Goal: Task Accomplishment & Management: Use online tool/utility

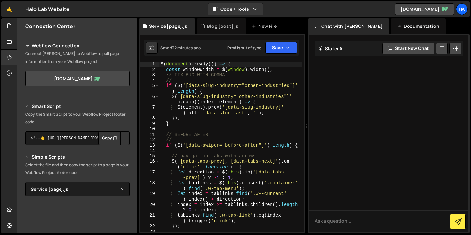
select select "10500"
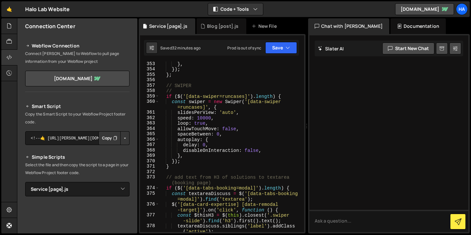
scroll to position [2461, 0]
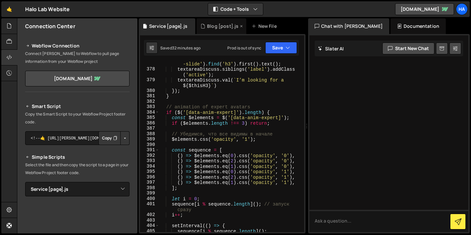
click at [239, 26] on icon at bounding box center [241, 26] width 5 height 7
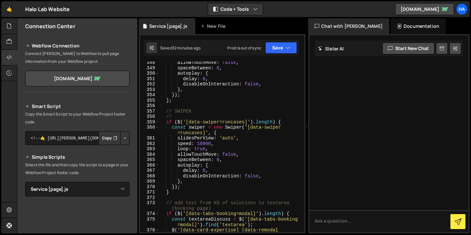
scroll to position [2279, 0]
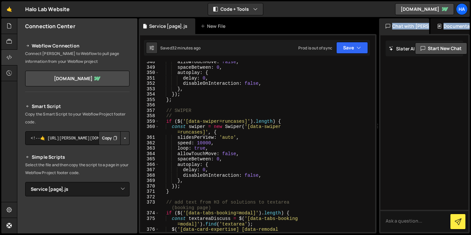
drag, startPoint x: 305, startPoint y: 122, endPoint x: 447, endPoint y: 122, distance: 141.6
click at [447, 122] on div "Files New File Javascript files 1 Animations [global].js 1 0 before & after eff…" at bounding box center [244, 125] width 454 height 215
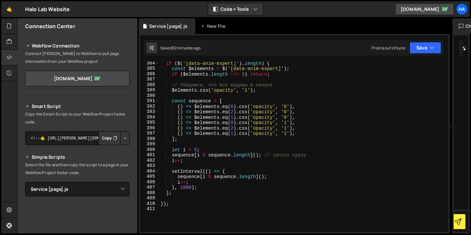
scroll to position [2068, 0]
click at [8, 25] on icon at bounding box center [9, 25] width 5 height 7
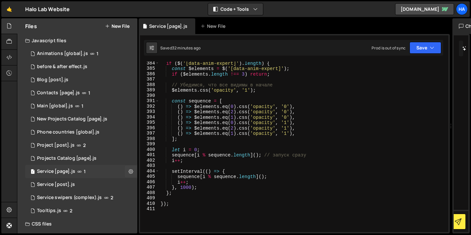
click at [90, 170] on div "1 Service [page].js 1" at bounding box center [81, 171] width 112 height 13
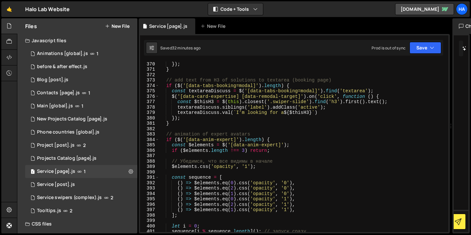
scroll to position [1990, 0]
click at [438, 49] on button "Save" at bounding box center [425, 48] width 32 height 12
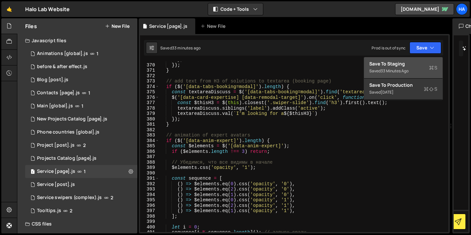
click at [408, 71] on div "33 minutes ago" at bounding box center [395, 71] width 28 height 6
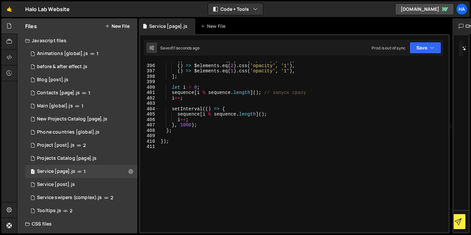
scroll to position [2130, 0]
click at [7, 54] on icon at bounding box center [9, 57] width 5 height 7
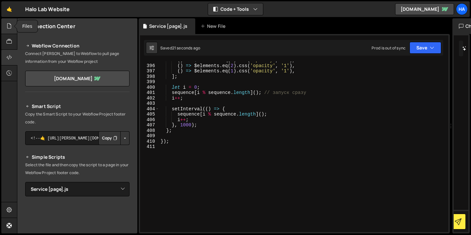
click at [8, 26] on icon at bounding box center [9, 25] width 5 height 7
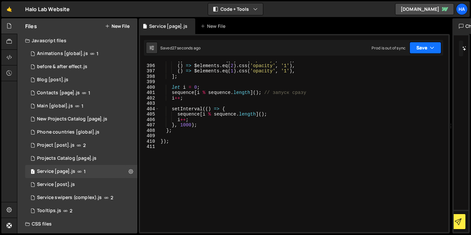
click at [431, 50] on icon "button" at bounding box center [432, 47] width 5 height 7
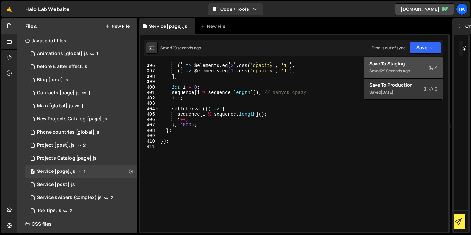
click at [424, 69] on div "Saved 29 seconds ago" at bounding box center [403, 71] width 68 height 8
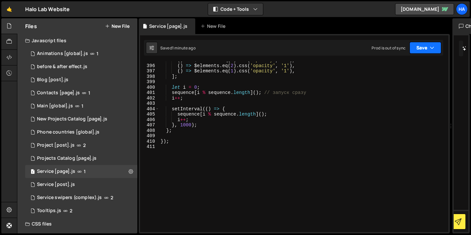
click at [429, 47] on button "Save" at bounding box center [425, 48] width 32 height 12
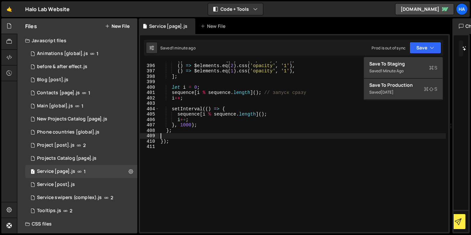
click at [219, 133] on div "( ) => $elements . eq ( 0 ) . css ( 'opacity' , '1' ) , ( ) => $elements . eq (…" at bounding box center [302, 148] width 286 height 181
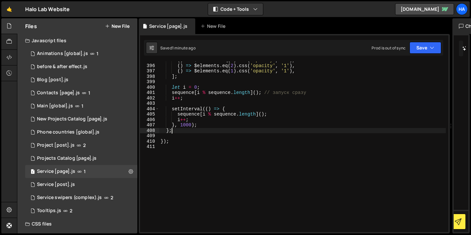
click at [204, 131] on div "( ) => $elements . eq ( 0 ) . css ( 'opacity' , '1' ) , ( ) => $elements . eq (…" at bounding box center [302, 148] width 286 height 181
type textarea "};"
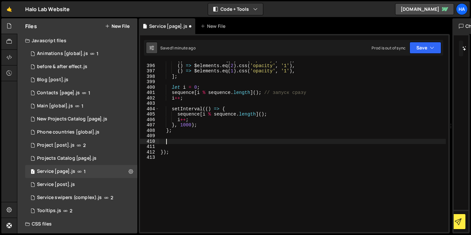
click at [153, 48] on icon at bounding box center [151, 47] width 5 height 7
select select "editor"
select select "ace/theme/monokai"
type input "14"
checkbox input "true"
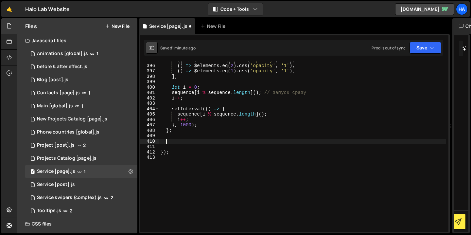
checkbox input "true"
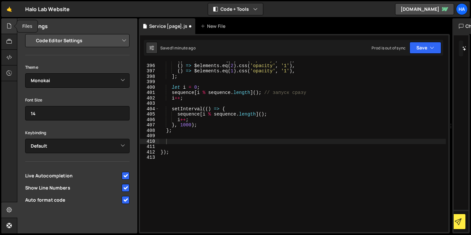
click at [10, 25] on icon at bounding box center [9, 25] width 5 height 7
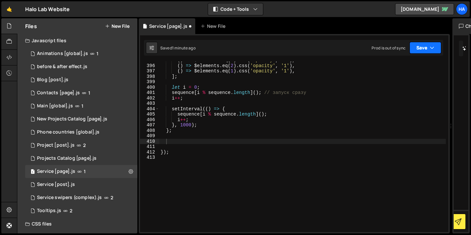
click at [432, 52] on button "Save" at bounding box center [425, 48] width 32 height 12
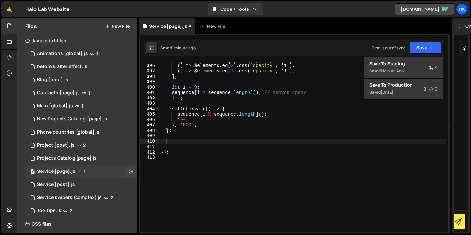
click at [84, 173] on span "1" at bounding box center [85, 171] width 2 height 5
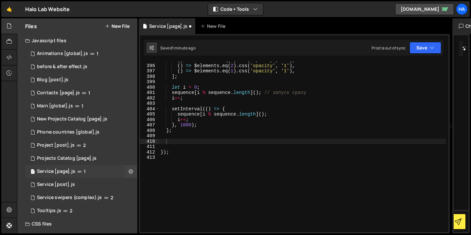
click at [84, 171] on span "1" at bounding box center [85, 171] width 2 height 5
click at [78, 171] on icon at bounding box center [79, 171] width 5 height 5
click at [79, 171] on icon at bounding box center [79, 171] width 5 height 5
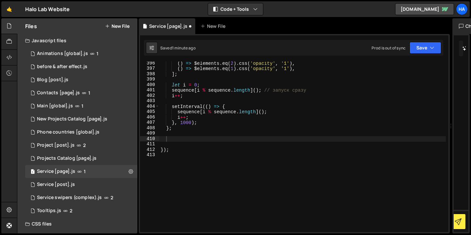
scroll to position [2139, 0]
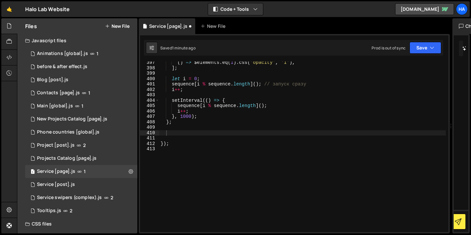
click at [179, 133] on div "( ) => $elements . eq ( 1 ) . css ( 'opacity' , '1' ) , ] ; let i = 0 ; sequenc…" at bounding box center [302, 150] width 286 height 181
type textarea "//"
paste textarea
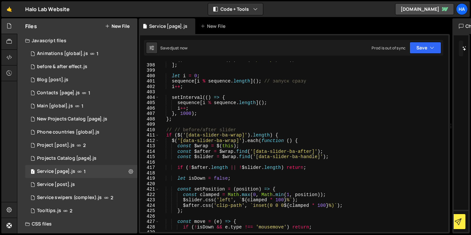
scroll to position [2139, 0]
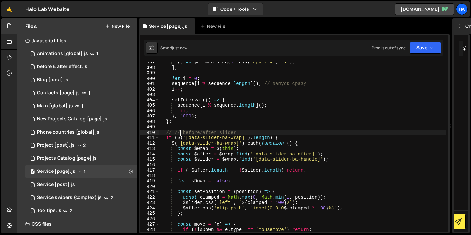
click at [181, 132] on div "( ) => $elements . eq ( 1 ) . css ( 'opacity' , '1' ) , ] ; let i = 0 ; sequenc…" at bounding box center [302, 150] width 286 height 181
type textarea "// before/after slider"
click at [236, 132] on div "( ) => $elements . eq ( 1 ) . css ( 'opacity' , '1' ) , ] ; let i = 0 ; sequenc…" at bounding box center [302, 150] width 286 height 181
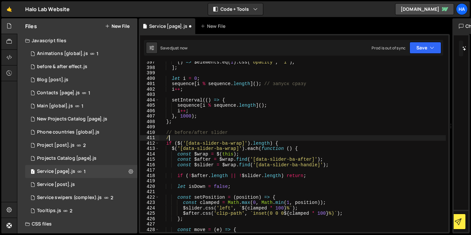
scroll to position [0, 0]
type textarea "//"
click at [420, 48] on button "Save" at bounding box center [425, 48] width 32 height 12
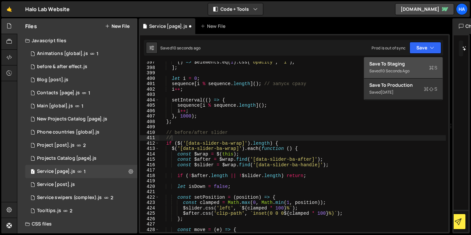
click at [411, 65] on div "Save to Staging S" at bounding box center [403, 64] width 68 height 7
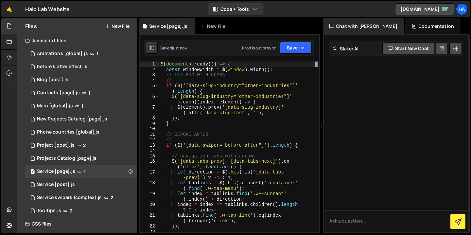
drag, startPoint x: 306, startPoint y: 137, endPoint x: 460, endPoint y: 146, distance: 154.3
click at [459, 147] on div "Files New File Javascript files 1 Animations [global].js 1 0 before & after eff…" at bounding box center [244, 125] width 454 height 215
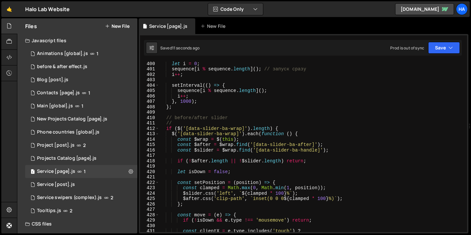
scroll to position [2154, 0]
type textarea "};"
click at [189, 108] on div "let i = 0 ; sequence [ i % sequence . length ] ( ) ; // запуск сразу i ++ ; set…" at bounding box center [311, 151] width 305 height 181
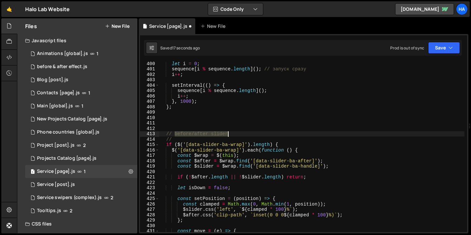
drag, startPoint x: 174, startPoint y: 134, endPoint x: 230, endPoint y: 134, distance: 55.3
click at [230, 134] on div "let i = 0 ; sequence [ i % sequence . length ] ( ) ; // запуск сразу i ++ ; set…" at bounding box center [311, 151] width 305 height 181
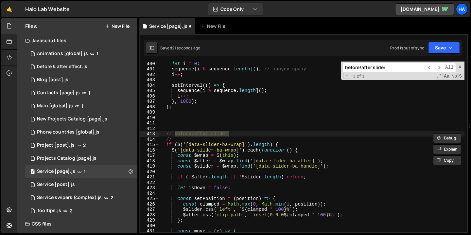
click at [212, 102] on div "let i = 0 ; sequence [ i % sequence . length ] ( ) ; // запуск сразу i ++ ; set…" at bounding box center [311, 151] width 305 height 181
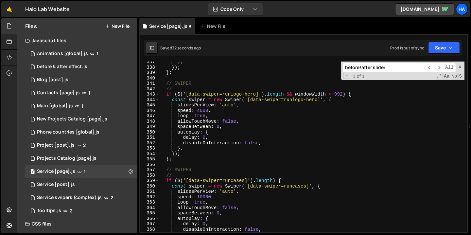
scroll to position [1815, 0]
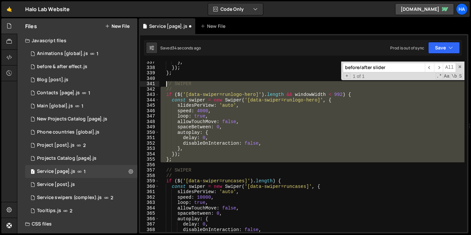
drag, startPoint x: 174, startPoint y: 162, endPoint x: 166, endPoint y: 81, distance: 80.9
click at [166, 81] on div "} , }) ; } ; // SWIPER // if ( $ ( '[data-swiper=runlogo-hero]' ) . length && w…" at bounding box center [311, 150] width 305 height 181
type textarea "// SWIPER //"
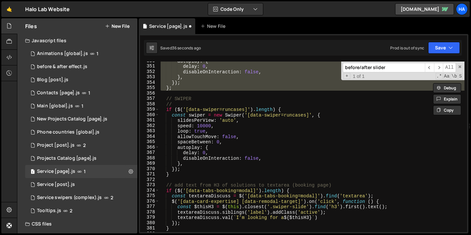
scroll to position [1889, 0]
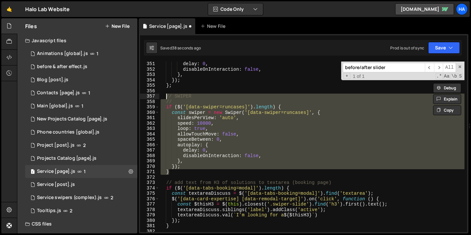
drag, startPoint x: 174, startPoint y: 173, endPoint x: 165, endPoint y: 95, distance: 78.4
click at [165, 95] on div "delay : 0 , disableOnInteraction : false , } , }) ; } ; // SWIPER // if ( $ ( '…" at bounding box center [311, 151] width 305 height 181
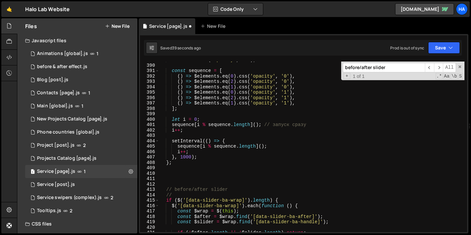
scroll to position [2100, 0]
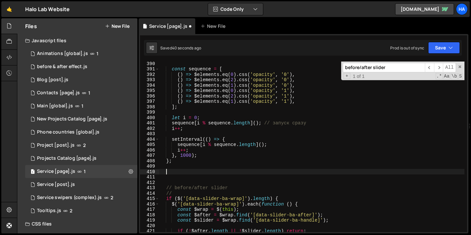
click at [175, 173] on div "const sequence = [ ( ) => $elements . eq ( 0 ) . css ( 'opacity' , '0' ) , ( ) …" at bounding box center [311, 151] width 305 height 181
click at [172, 178] on div "const sequence = [ ( ) => $elements . eq ( 0 ) . css ( 'opacity' , '0' ) , ( ) …" at bounding box center [311, 151] width 305 height 181
paste textarea "}"
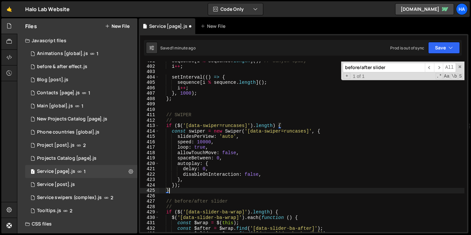
scroll to position [2161, 0]
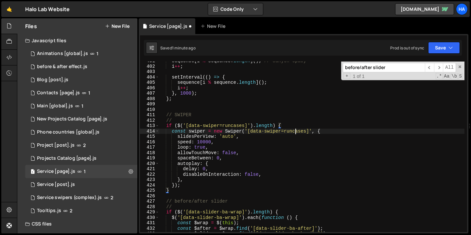
click at [294, 130] on div "sequence [ i % sequence . length ] ( ) ; // запуск сразу i ++ ; setInterval (( …" at bounding box center [311, 148] width 305 height 181
paste textarea "cases-before-after"
click at [228, 126] on div "sequence [ i % sequence . length ] ( ) ; // запуск сразу i ++ ; setInterval (( …" at bounding box center [311, 148] width 305 height 181
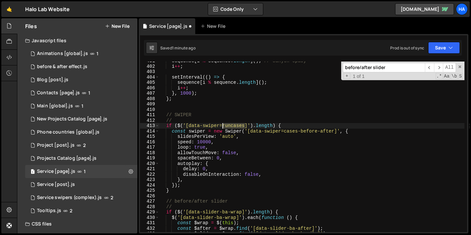
click at [228, 126] on div "sequence [ i % sequence . length ] ( ) ; // запуск сразу i ++ ; setInterval (( …" at bounding box center [311, 148] width 305 height 181
paste textarea "cases-before-after"
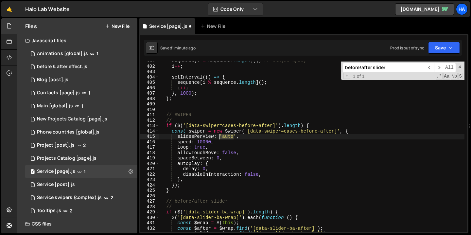
drag, startPoint x: 234, startPoint y: 136, endPoint x: 219, endPoint y: 136, distance: 15.0
click at [219, 136] on div "sequence [ i % sequence . length ] ( ) ; // запуск сразу i ++ ; setInterval (( …" at bounding box center [311, 148] width 305 height 181
click at [195, 143] on div "sequence [ i % sequence . length ] ( ) ; // запуск сразу i ++ ; setInterval (( …" at bounding box center [311, 148] width 305 height 181
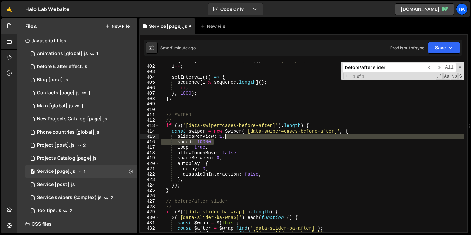
drag, startPoint x: 228, startPoint y: 142, endPoint x: 231, endPoint y: 138, distance: 4.8
click at [231, 138] on div "sequence [ i % sequence . length ] ( ) ; // запуск сразу i ++ ; setInterval (( …" at bounding box center [311, 148] width 305 height 181
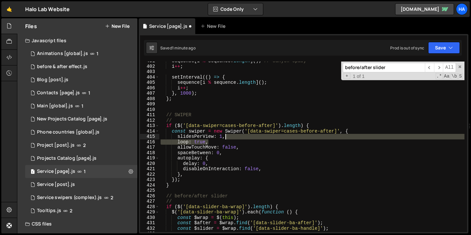
drag, startPoint x: 224, startPoint y: 142, endPoint x: 233, endPoint y: 138, distance: 9.4
click at [233, 138] on div "sequence [ i % sequence . length ] ( ) ; // запуск сразу i ++ ; setInterval (( …" at bounding box center [311, 148] width 305 height 181
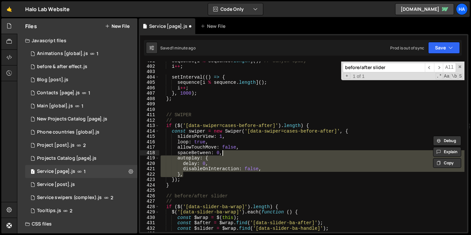
drag, startPoint x: 196, startPoint y: 175, endPoint x: 229, endPoint y: 155, distance: 38.6
click at [229, 155] on div "sequence [ i % sequence . length ] ( ) ; // запуск сразу i ++ ; setInterval (( …" at bounding box center [311, 148] width 305 height 181
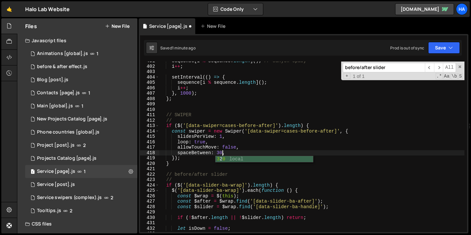
scroll to position [0, 4]
type textarea "spaceBetween: 30,"
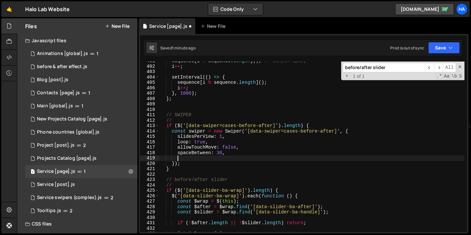
paste textarea "},"
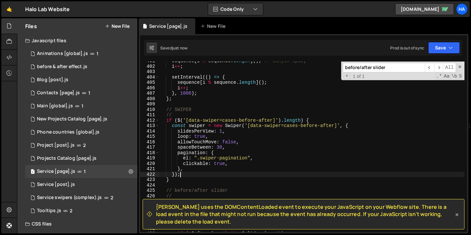
click at [458, 214] on icon at bounding box center [457, 214] width 7 height 7
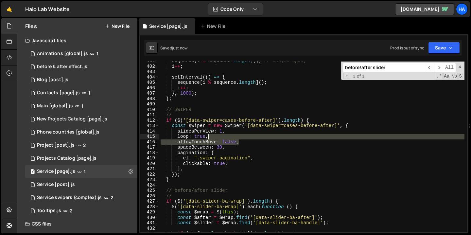
drag, startPoint x: 250, startPoint y: 143, endPoint x: 250, endPoint y: 138, distance: 5.2
click at [250, 138] on div "sequence [ i % sequence . length ] ( ) ; // запуск сразу i ++ ; setInterval (( …" at bounding box center [311, 148] width 305 height 181
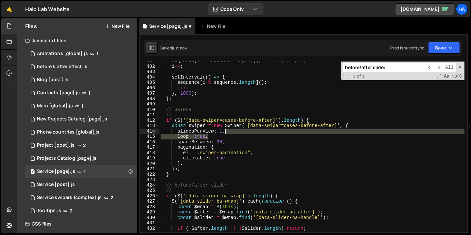
click at [241, 132] on div "sequence [ i % sequence . length ] ( ) ; // запуск сразу i ++ ; setInterval (( …" at bounding box center [311, 148] width 305 height 181
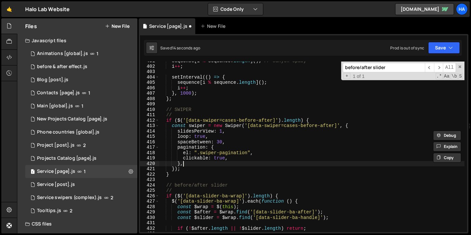
click at [197, 165] on div "sequence [ i % sequence . length ] ( ) ; // запуск сразу i ++ ; setInterval (( …" at bounding box center [311, 148] width 305 height 181
type textarea "},"
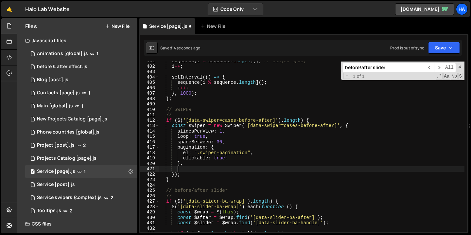
paste textarea "touchStartPreventDefault: false,"
click at [438, 50] on button "Save" at bounding box center [444, 48] width 32 height 12
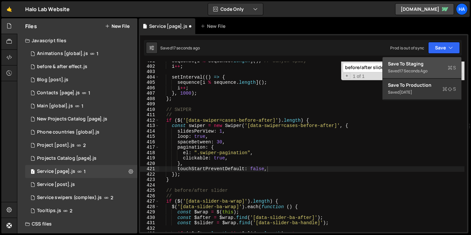
click at [431, 69] on div "Saved 17 seconds ago" at bounding box center [422, 71] width 68 height 8
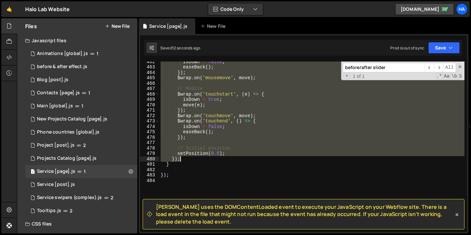
scroll to position [2491, 0]
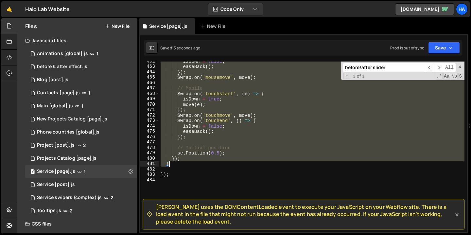
drag, startPoint x: 167, startPoint y: 110, endPoint x: 186, endPoint y: 166, distance: 59.4
click at [186, 166] on div "isDown = false ; easeBack ( ) ; }) ; $wrap . on ( 'mousemove' , move ) ; // Mob…" at bounding box center [311, 149] width 305 height 181
type textarea "}"
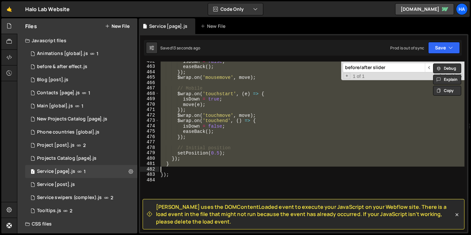
scroll to position [0, 0]
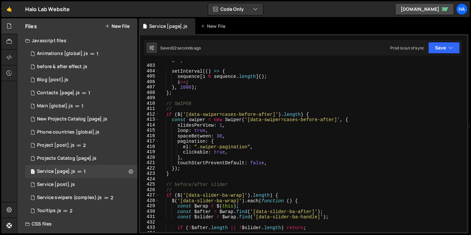
scroll to position [2168, 0]
click at [10, 56] on icon at bounding box center [9, 57] width 5 height 7
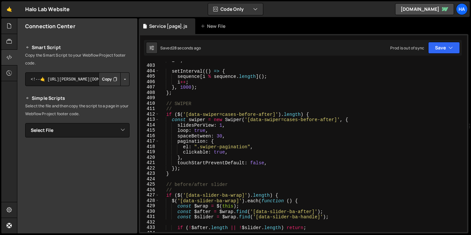
scroll to position [36, 0]
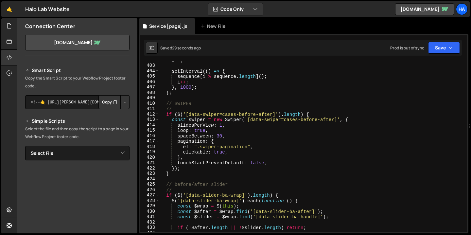
click at [121, 104] on button "Button group with nested dropdown" at bounding box center [124, 102] width 9 height 14
click at [115, 116] on link "Copy Staging Script" at bounding box center [97, 114] width 64 height 9
click at [122, 156] on select "Select File Animations [global].js before & after effect.js Blog [post].js Cont…" at bounding box center [77, 153] width 104 height 14
select select "10500"
click at [25, 146] on select "Select File Animations [global].js before & after effect.js Blog [post].js Cont…" at bounding box center [77, 153] width 104 height 14
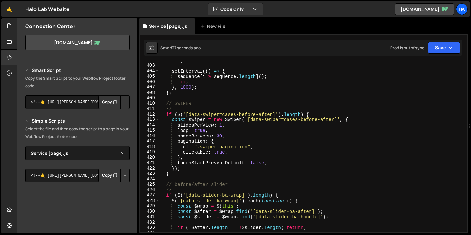
click at [120, 179] on button "Button group with nested dropdown" at bounding box center [124, 175] width 9 height 14
click at [116, 188] on link "Copy Staging Script" at bounding box center [97, 187] width 64 height 9
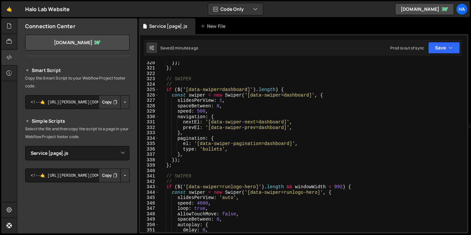
scroll to position [1722, 0]
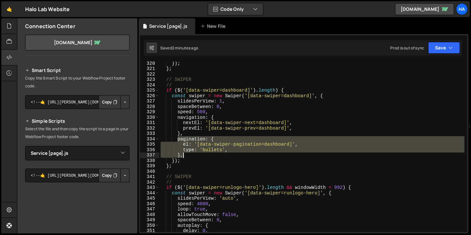
drag, startPoint x: 177, startPoint y: 139, endPoint x: 186, endPoint y: 156, distance: 19.5
click at [186, 156] on div "}) ; } ; // SWIPER // if ( $ ( '[data-swiper=dashboard]' ) . length ) { const s…" at bounding box center [311, 151] width 305 height 181
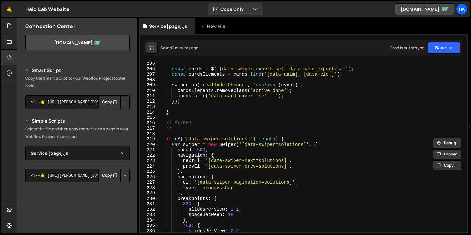
scroll to position [1101, 0]
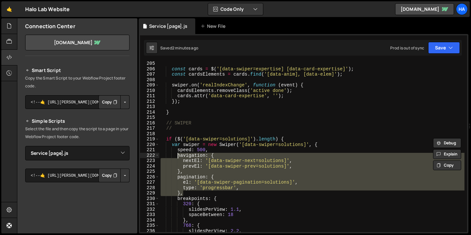
drag, startPoint x: 185, startPoint y: 193, endPoint x: 177, endPoint y: 155, distance: 38.5
click at [177, 155] on div "const cards = $ ( '[data-swiper=expertise] [data-card-expertise]' ) ; const car…" at bounding box center [311, 151] width 305 height 181
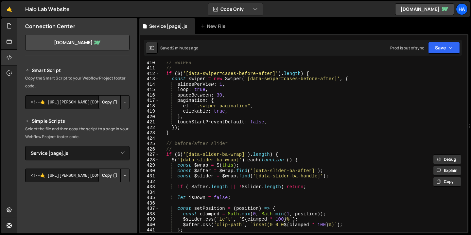
scroll to position [2204, 0]
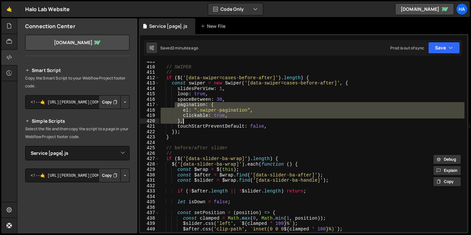
drag, startPoint x: 176, startPoint y: 105, endPoint x: 185, endPoint y: 121, distance: 18.3
click at [185, 121] on div "// SWIPER // if ( $ ( '[data-swiper=cases-before-after]' ) . length ) { const s…" at bounding box center [311, 149] width 305 height 181
paste textarea
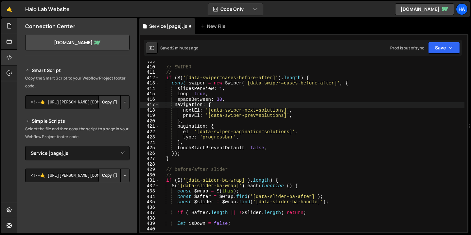
click at [175, 104] on div "// SWIPER // if ( $ ( '[data-swiper=cases-before-after]' ) . length ) { const s…" at bounding box center [311, 149] width 305 height 181
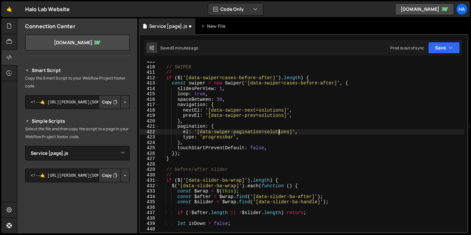
click at [277, 132] on div "// SWIPER // if ( $ ( '[data-swiper=cases-before-after]' ) . length ) { const s…" at bounding box center [311, 149] width 305 height 181
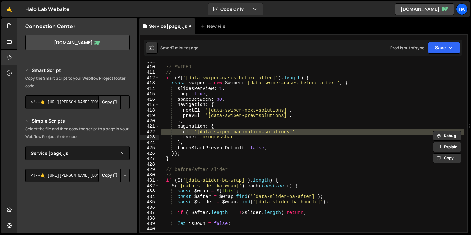
click at [277, 132] on div "// SWIPER // if ( $ ( '[data-swiper=cases-before-after]' ) . length ) { const s…" at bounding box center [311, 146] width 305 height 170
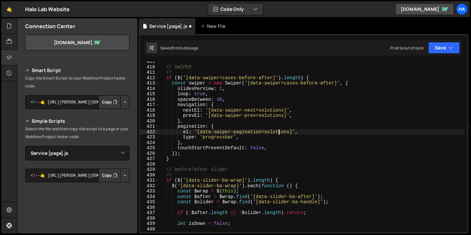
click at [277, 132] on div "// SWIPER // if ( $ ( '[data-swiper=cases-before-after]' ) . length ) { const s…" at bounding box center [311, 149] width 305 height 181
paste textarea "cases-before-after"
click at [268, 108] on div "// SWIPER // if ( $ ( '[data-swiper=cases-before-after]' ) . length ) { const s…" at bounding box center [311, 149] width 305 height 181
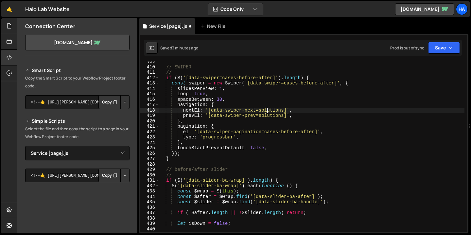
click at [268, 108] on div "// SWIPER // if ( $ ( '[data-swiper=cases-before-after]' ) . length ) { const s…" at bounding box center [311, 149] width 305 height 181
paste textarea "cases-before-after"
click at [271, 116] on div "// SWIPER // if ( $ ( '[data-swiper=cases-before-after]' ) . length ) { const s…" at bounding box center [311, 149] width 305 height 181
paste textarea "cases-before-after"
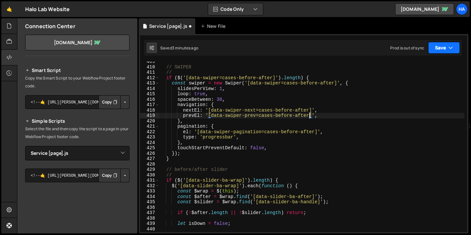
click at [456, 48] on button "Save" at bounding box center [444, 48] width 32 height 12
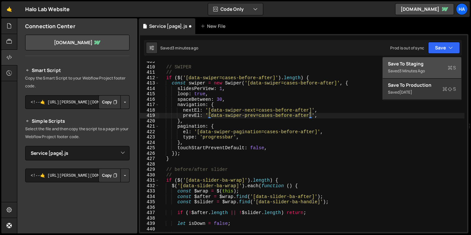
click at [430, 64] on div "Save to Staging S" at bounding box center [422, 64] width 68 height 7
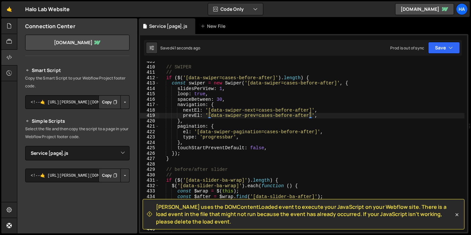
type textarea "type: 'progressbar',"
click at [221, 136] on div "// SWIPER // if ( $ ( '[data-swiper=cases-before-after]' ) . length ) { const s…" at bounding box center [311, 149] width 305 height 181
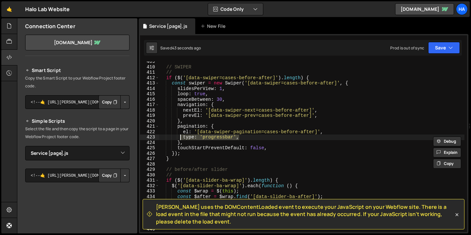
drag, startPoint x: 250, startPoint y: 138, endPoint x: 181, endPoint y: 135, distance: 68.4
click at [181, 135] on div "// SWIPER // if ( $ ( '[data-swiper=cases-before-after]' ) . length ) { const s…" at bounding box center [311, 149] width 305 height 181
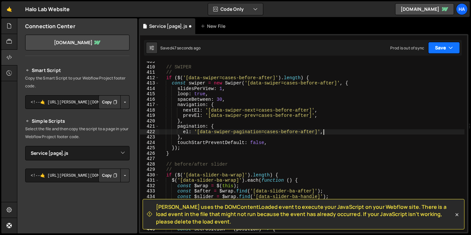
click at [449, 48] on icon "button" at bounding box center [450, 47] width 5 height 7
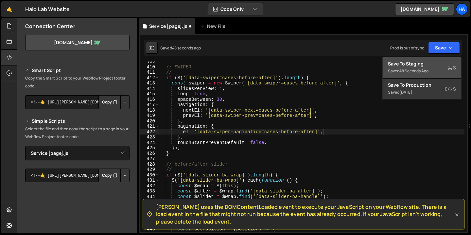
click at [435, 60] on button "Save to Staging S Saved 48 seconds ago" at bounding box center [422, 67] width 78 height 21
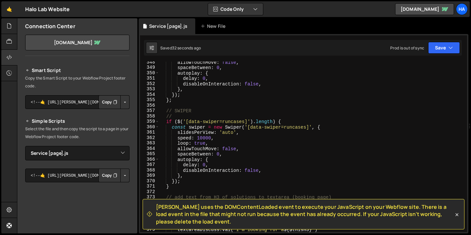
scroll to position [1877, 0]
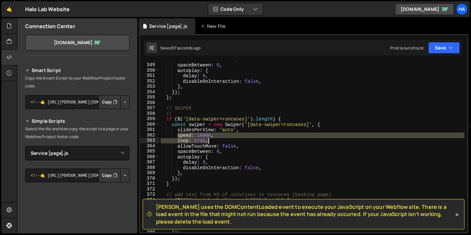
drag, startPoint x: 177, startPoint y: 135, endPoint x: 225, endPoint y: 141, distance: 48.5
click at [225, 141] on div "allowTouchMove : false , spaceBetween : 0 , autoplay : { delay : 0 , disableOnI…" at bounding box center [311, 147] width 305 height 181
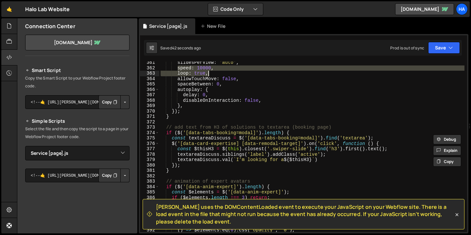
scroll to position [1945, 0]
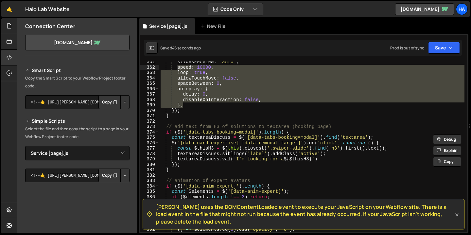
drag, startPoint x: 185, startPoint y: 105, endPoint x: 176, endPoint y: 68, distance: 38.3
click at [176, 68] on div "slidesPerView : 'auto' , speed : 10000 , loop : true , allowTouchMove : false ,…" at bounding box center [311, 149] width 305 height 181
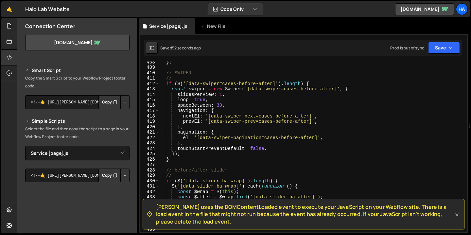
scroll to position [2198, 0]
click at [223, 100] on div "} ; // SWIPER // if ( $ ( '[data-swiper=cases-before-after]' ) . length ) { con…" at bounding box center [311, 150] width 305 height 181
type textarea "loop: true,"
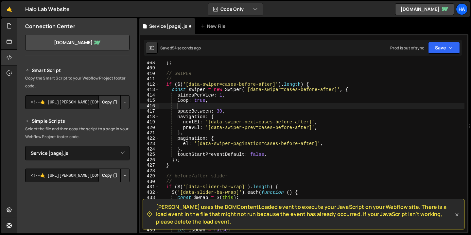
scroll to position [0, 1]
paste textarea "},"
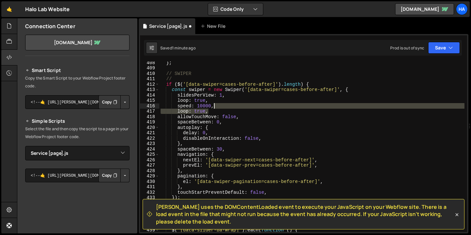
drag, startPoint x: 223, startPoint y: 110, endPoint x: 225, endPoint y: 107, distance: 4.1
click at [225, 107] on div "} ; // SWIPER // if ( $ ( '[data-swiper=cases-before-after]' ) . length ) { con…" at bounding box center [311, 150] width 305 height 181
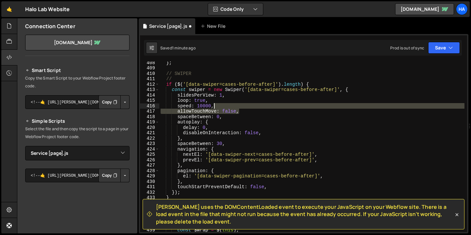
drag, startPoint x: 249, startPoint y: 112, endPoint x: 249, endPoint y: 107, distance: 4.9
click at [249, 107] on div "} ; // SWIPER // if ( $ ( '[data-swiper=cases-before-after]' ) . length ) { con…" at bounding box center [311, 150] width 305 height 181
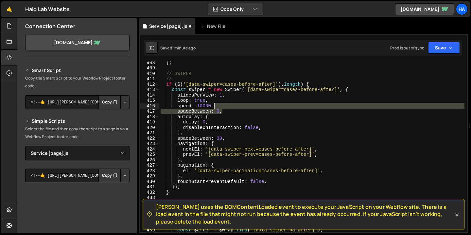
drag, startPoint x: 239, startPoint y: 110, endPoint x: 239, endPoint y: 105, distance: 4.6
click at [239, 105] on div "} ; // SWIPER // if ( $ ( '[data-swiper=cases-before-after]' ) . length ) { con…" at bounding box center [311, 150] width 305 height 181
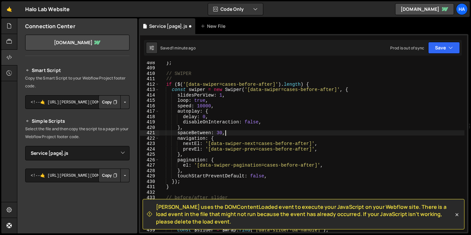
click at [230, 135] on div "} ; // SWIPER // if ( $ ( '[data-swiper=cases-before-after]' ) . length ) { con…" at bounding box center [311, 150] width 305 height 181
drag, startPoint x: 230, startPoint y: 135, endPoint x: 177, endPoint y: 134, distance: 53.6
click at [177, 134] on div "} ; // SWIPER // if ( $ ( '[data-swiper=cases-before-after]' ) . length ) { con…" at bounding box center [311, 150] width 305 height 181
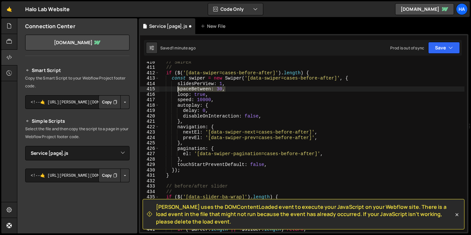
scroll to position [2209, 0]
click at [452, 48] on icon "button" at bounding box center [450, 47] width 5 height 7
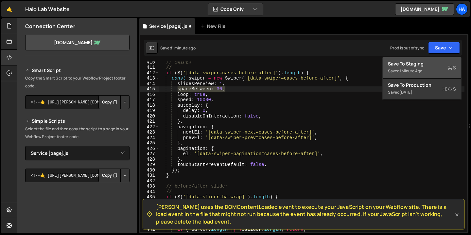
click at [429, 70] on div "Saved 1 minute ago" at bounding box center [422, 71] width 68 height 8
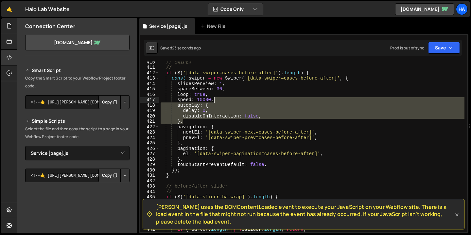
drag, startPoint x: 195, startPoint y: 122, endPoint x: 221, endPoint y: 97, distance: 36.3
click at [221, 97] on div "// SWIPER // if ( $ ( '[data-swiper=cases-before-after]' ) . length ) { const s…" at bounding box center [311, 149] width 305 height 181
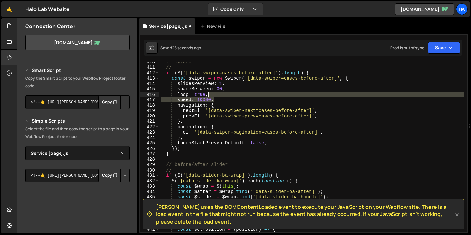
drag, startPoint x: 221, startPoint y: 100, endPoint x: 222, endPoint y: 94, distance: 6.3
click at [222, 94] on div "// SWIPER // if ( $ ( '[data-swiper=cases-before-after]' ) . length ) { const s…" at bounding box center [311, 149] width 305 height 181
type textarea "loop: true,"
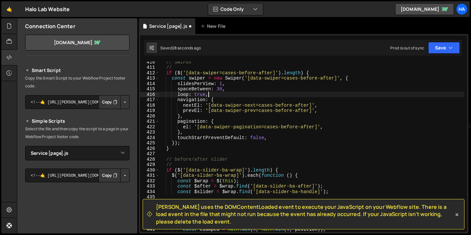
click at [232, 94] on div "// SWIPER // if ( $ ( '[data-swiper=cases-before-after]' ) . length ) { const s…" at bounding box center [311, 149] width 305 height 181
click at [455, 47] on button "Save" at bounding box center [444, 48] width 32 height 12
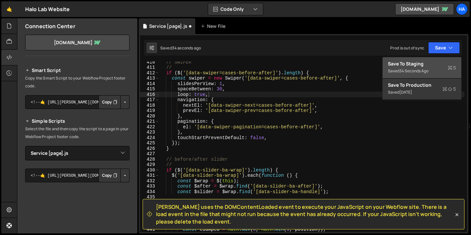
click at [427, 63] on div "Save to Staging S" at bounding box center [422, 64] width 68 height 7
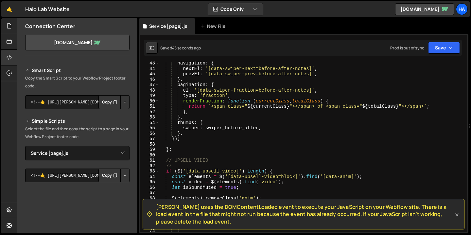
scroll to position [266, 0]
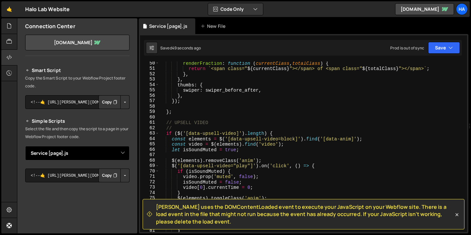
click at [115, 153] on select "Select File Animations [global].js before & after effect.js Blog [post].js Cont…" at bounding box center [77, 153] width 104 height 14
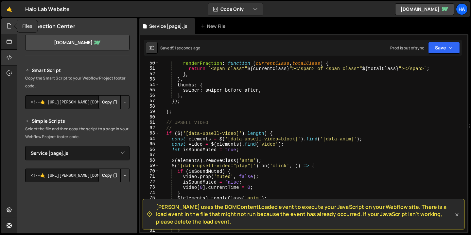
click at [9, 28] on icon at bounding box center [9, 25] width 5 height 7
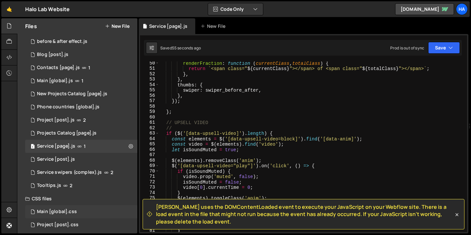
scroll to position [0, 0]
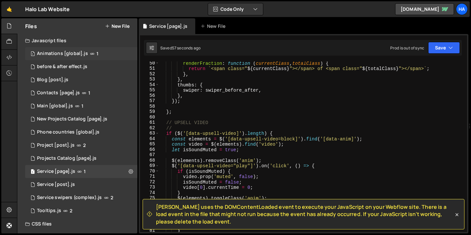
click at [110, 51] on div "1 Animations [global].js 1" at bounding box center [81, 53] width 112 height 13
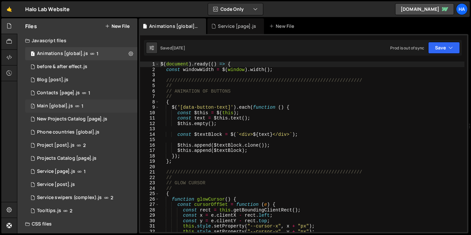
click at [102, 103] on div "1 Main [global].js 1" at bounding box center [81, 105] width 112 height 13
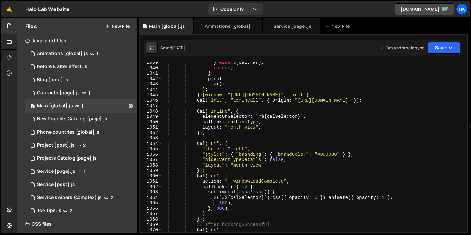
scroll to position [4674, 0]
click at [384, 140] on div "} else p ( cal , ar ) ; return ; } p ( cal , ar ) ; } ; }) ( window , "[URL][DO…" at bounding box center [313, 150] width 303 height 181
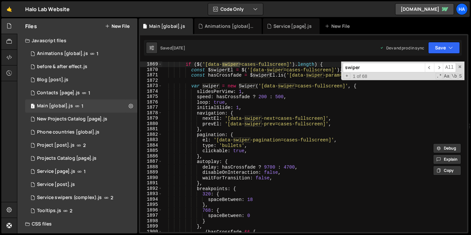
scroll to position [8402, 0]
type input "swiper"
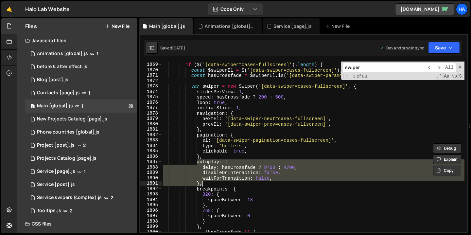
drag, startPoint x: 197, startPoint y: 163, endPoint x: 204, endPoint y: 184, distance: 22.1
click at [204, 184] on div "if ( $ ( '[data-swiper=cases-fullscreen]' ) . length ) { const $swiperEl = $ ( …" at bounding box center [313, 147] width 303 height 181
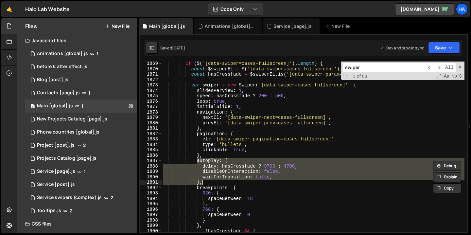
scroll to position [8406, 0]
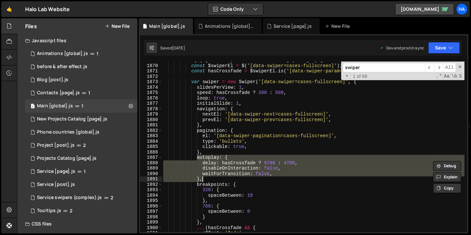
click at [216, 147] on div "if ( $ ( '[data-swiper=cases-fullscreen]' ) . length ) { const $swiperEl = $ ( …" at bounding box center [313, 148] width 303 height 181
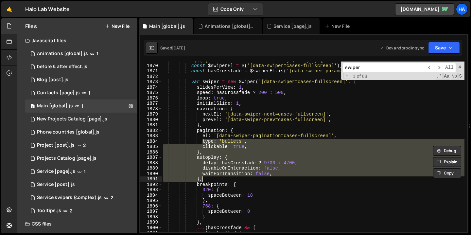
drag, startPoint x: 202, startPoint y: 141, endPoint x: 206, endPoint y: 178, distance: 37.8
click at [206, 178] on div "if ( $ ( '[data-swiper=cases-fullscreen]' ) . length ) { const $swiperEl = $ ( …" at bounding box center [313, 148] width 303 height 181
type textarea "waitForTransition: false, },"
click at [83, 172] on div "1 Service [page].js 1" at bounding box center [81, 171] width 112 height 13
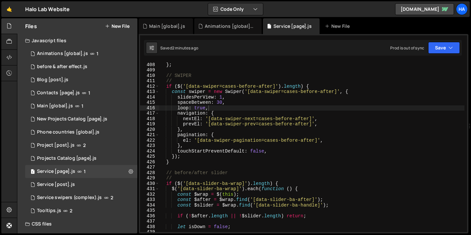
scroll to position [2178, 0]
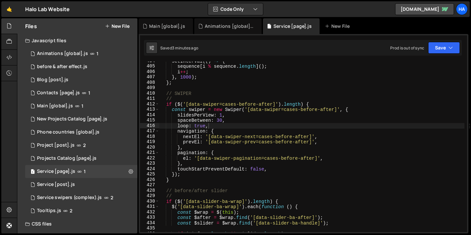
click at [234, 122] on div "setInterval (( ) => { sequence [ i % sequence . length ] ( ) ; i ++ ; } , 1000 …" at bounding box center [311, 148] width 305 height 181
click at [232, 125] on div "setInterval (( ) => { sequence [ i % sequence . length ] ( ) ; i ++ ; } , 1000 …" at bounding box center [311, 148] width 305 height 181
type textarea "loop: true,"
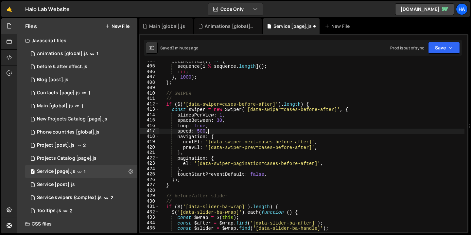
scroll to position [0, 3]
click at [198, 153] on div "setInterval (( ) => { sequence [ i % sequence . length ] ( ) ; i ++ ; } , 1000 …" at bounding box center [311, 148] width 305 height 181
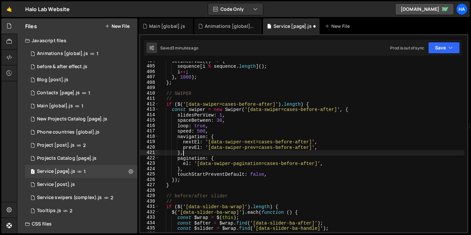
scroll to position [0, 1]
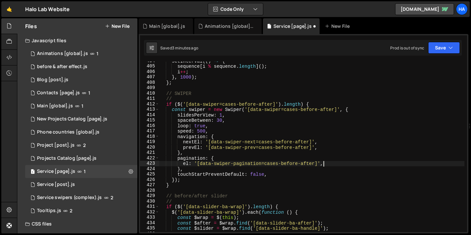
click at [327, 165] on div "setInterval (( ) => { sequence [ i % sequence . length ] ( ) ; i ++ ; } , 1000 …" at bounding box center [311, 148] width 305 height 181
type textarea "el: '[data-swiper-pagination=cases-before-after]',"
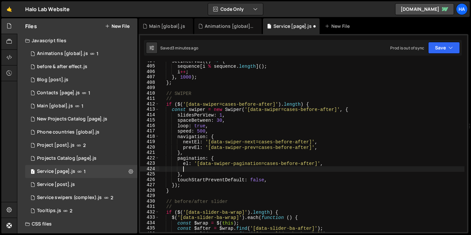
paste textarea "},"
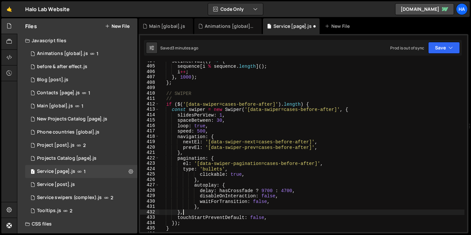
click at [184, 212] on div "setInterval (( ) => { sequence [ i % sequence . length ] ( ) ; i ++ ; } , 1000 …" at bounding box center [311, 148] width 305 height 181
type textarea "}"
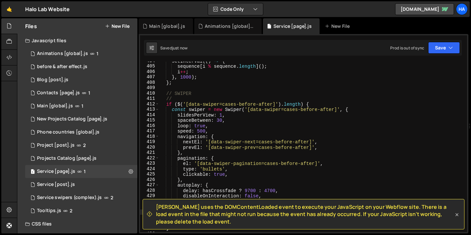
click at [455, 214] on icon at bounding box center [457, 214] width 7 height 7
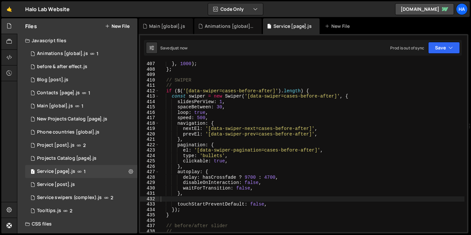
scroll to position [2194, 0]
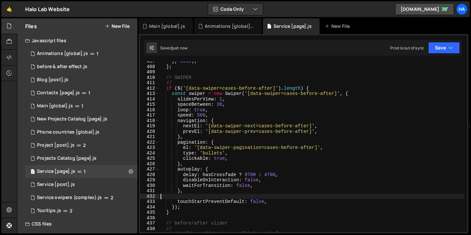
click at [217, 197] on div "} , 1000 ) ; } ; // SWIPER // if ( $ ( '[data-swiper=cases-before-after]' ) . l…" at bounding box center [311, 149] width 305 height 181
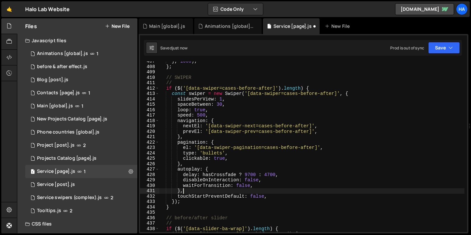
click at [271, 174] on div "} , 1000 ) ; } ; // SWIPER // if ( $ ( '[data-swiper=cases-before-after]' ) . l…" at bounding box center [311, 149] width 305 height 181
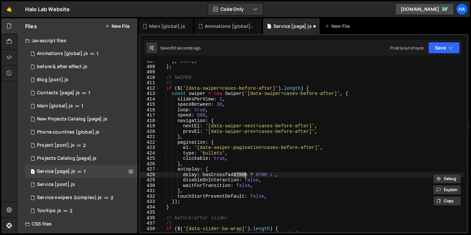
click at [236, 175] on div "} , 1000 ) ; } ; // SWIPER // if ( $ ( '[data-swiper=cases-before-after]' ) . l…" at bounding box center [311, 146] width 305 height 170
click at [275, 175] on div "} , 1000 ) ; } ; // SWIPER // if ( $ ( '[data-swiper=cases-before-after]' ) . l…" at bounding box center [311, 149] width 305 height 181
drag, startPoint x: 276, startPoint y: 175, endPoint x: 201, endPoint y: 175, distance: 74.6
click at [201, 175] on div "} , 1000 ) ; } ; // SWIPER // if ( $ ( '[data-swiper=cases-before-after]' ) . l…" at bounding box center [311, 149] width 305 height 181
paste textarea
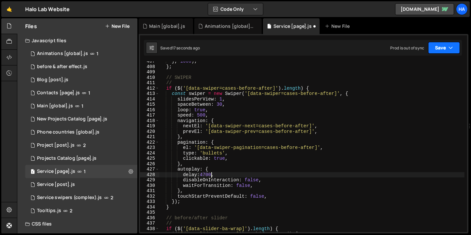
click at [449, 48] on icon "button" at bounding box center [450, 47] width 5 height 7
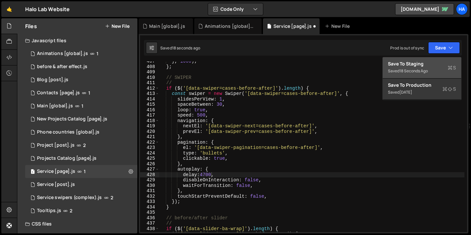
click at [422, 66] on div "Save to Staging S" at bounding box center [422, 64] width 68 height 7
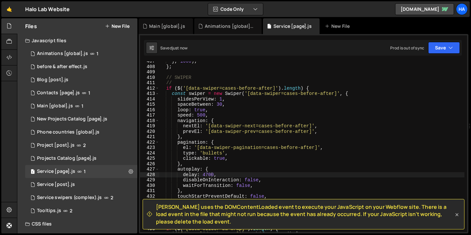
click at [457, 213] on icon at bounding box center [457, 214] width 7 height 7
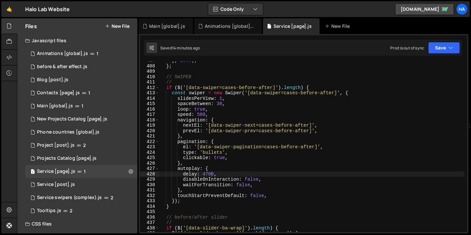
scroll to position [2203, 0]
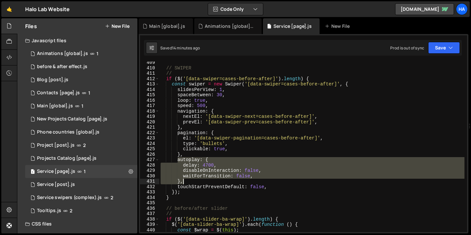
drag, startPoint x: 177, startPoint y: 160, endPoint x: 185, endPoint y: 183, distance: 24.2
click at [185, 183] on div "// SWIPER // if ( $ ( '[data-swiper=cases-before-after]' ) . length ) { const s…" at bounding box center [311, 150] width 305 height 181
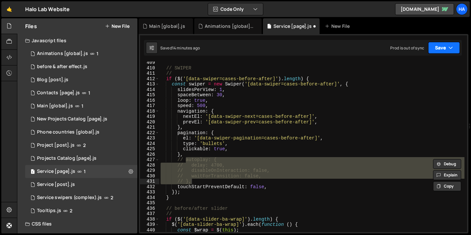
click at [453, 48] on button "Save" at bounding box center [444, 48] width 32 height 12
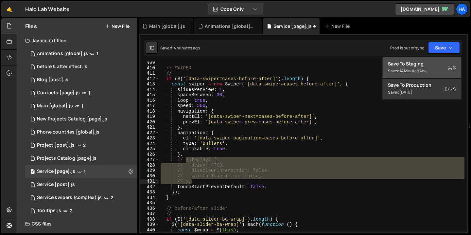
click at [419, 69] on div "14 minutes ago" at bounding box center [412, 71] width 27 height 6
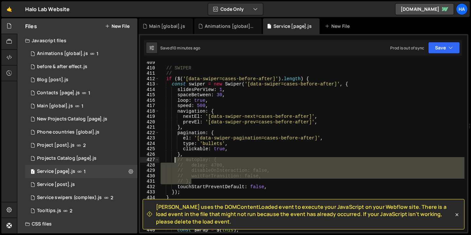
drag, startPoint x: 196, startPoint y: 181, endPoint x: 176, endPoint y: 161, distance: 28.4
click at [176, 161] on div "// SWIPER // if ( $ ( '[data-swiper=cases-before-after]' ) . length ) { const s…" at bounding box center [311, 150] width 305 height 181
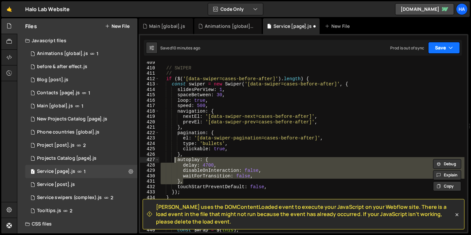
click at [450, 49] on icon "button" at bounding box center [450, 47] width 5 height 7
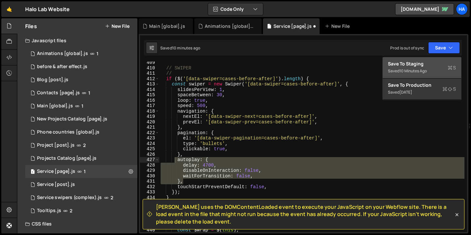
click at [432, 65] on div "Save to Staging S" at bounding box center [422, 64] width 68 height 7
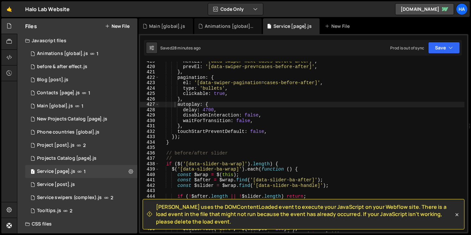
scroll to position [2259, 0]
click at [254, 28] on icon at bounding box center [256, 26] width 5 height 7
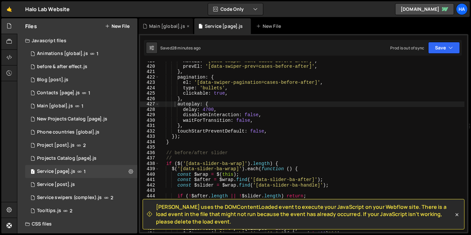
click at [187, 25] on icon at bounding box center [188, 26] width 5 height 7
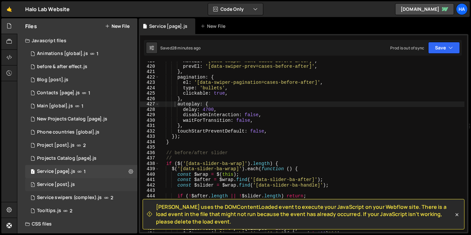
scroll to position [43, 0]
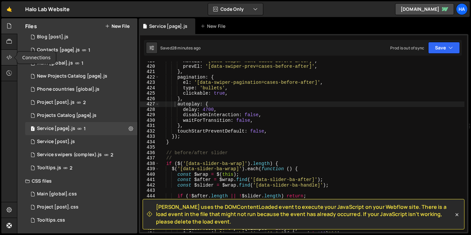
click at [9, 58] on icon at bounding box center [9, 57] width 5 height 7
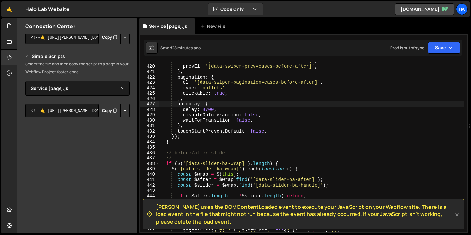
scroll to position [103, 0]
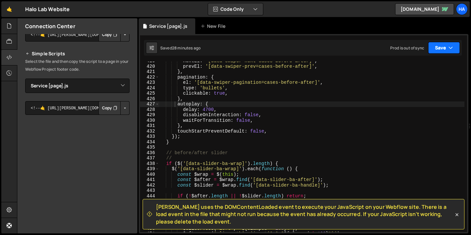
click at [451, 44] on button "Save" at bounding box center [444, 48] width 32 height 12
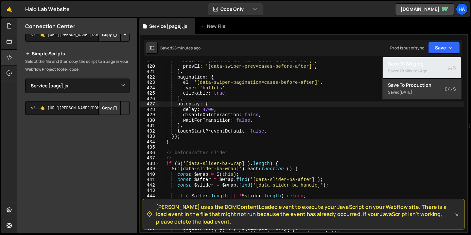
click at [433, 72] on div "Saved 28 minutes ago" at bounding box center [422, 71] width 68 height 8
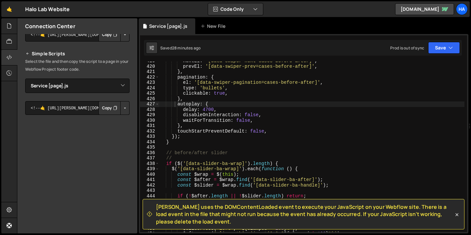
click at [121, 108] on button "Button group with nested dropdown" at bounding box center [124, 108] width 9 height 14
click at [115, 119] on link "Copy Staging Script" at bounding box center [97, 120] width 64 height 9
click at [122, 108] on button "Button group with nested dropdown" at bounding box center [124, 108] width 9 height 14
click at [119, 130] on link "Copy Production Script" at bounding box center [97, 129] width 64 height 9
click at [120, 108] on button "Button group with nested dropdown" at bounding box center [124, 108] width 9 height 14
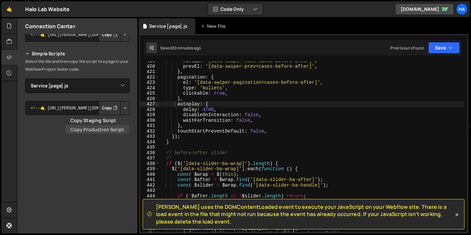
click at [114, 129] on link "Copy Production Script" at bounding box center [97, 129] width 64 height 9
click at [121, 107] on button "Button group with nested dropdown" at bounding box center [124, 108] width 9 height 14
click at [109, 120] on link "Copy Staging Script" at bounding box center [97, 120] width 64 height 9
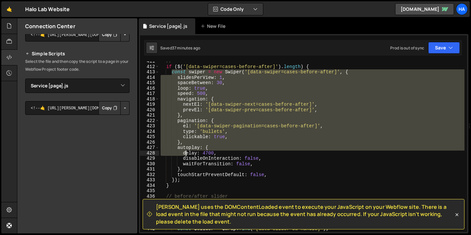
scroll to position [2215, 0]
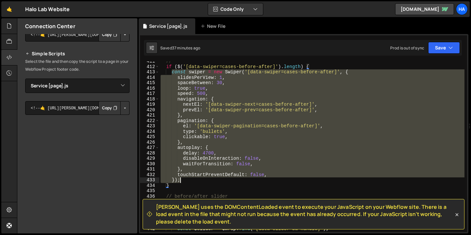
drag, startPoint x: 172, startPoint y: 88, endPoint x: 189, endPoint y: 180, distance: 94.1
click at [189, 180] on div "// if ( $ ( '[data-swiper=cases-before-after]' ) . length ) { const swiper = ne…" at bounding box center [311, 149] width 305 height 181
click at [239, 149] on div "// if ( $ ( '[data-swiper=cases-before-after]' ) . length ) { const swiper = ne…" at bounding box center [311, 146] width 305 height 170
type textarea "autoplay: {"
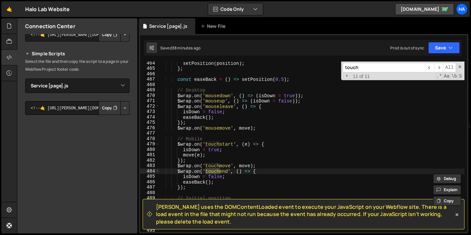
scroll to position [61, 0]
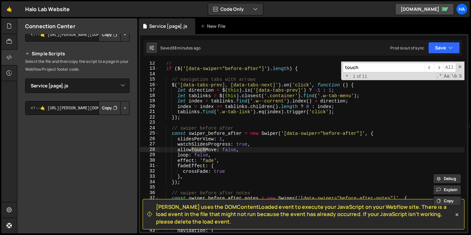
type input "touch"
drag, startPoint x: 178, startPoint y: 149, endPoint x: 241, endPoint y: 149, distance: 63.8
click at [241, 149] on div "// if ( $ ( '[data-swiper="before-after"]' ) . length ) { // navigation tabs wi…" at bounding box center [311, 151] width 305 height 181
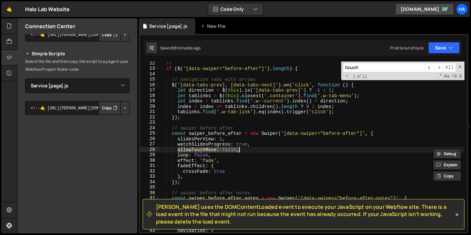
click at [361, 66] on input "touch" at bounding box center [384, 67] width 82 height 9
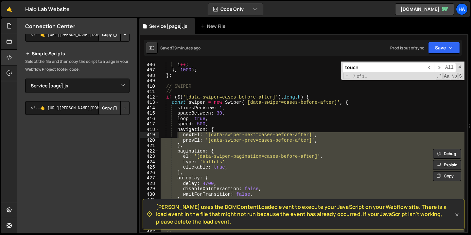
scroll to position [2184, 0]
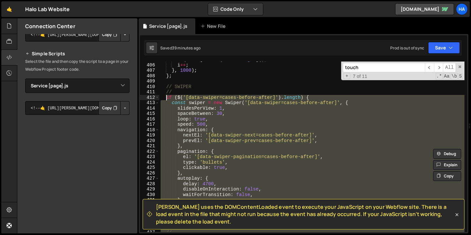
drag, startPoint x: 177, startPoint y: 138, endPoint x: 165, endPoint y: 97, distance: 42.9
click at [165, 97] on div "sequence [ i % sequence . length ] ( ) ; i ++ ; } , 1000 ) ; } ; // SWIPER // i…" at bounding box center [311, 147] width 305 height 181
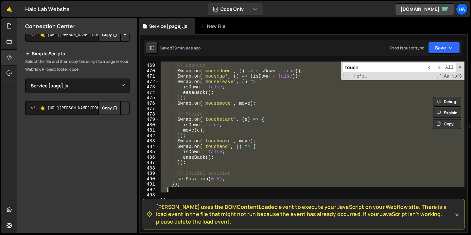
scroll to position [2525, 0]
click at [207, 102] on div "// Desktop $wrap . on ( 'mousedown' , ( ) => ( isDown = true )) ; $wrap . on ( …" at bounding box center [311, 146] width 305 height 170
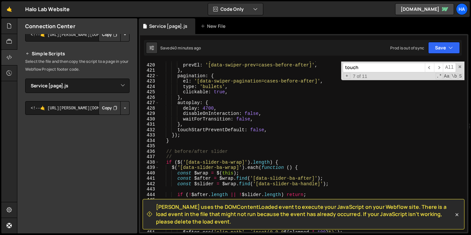
scroll to position [2260, 0]
click at [274, 130] on div "nextEl : '[data-swiper-next=cases-before-after]' , prevEl : '[data-swiper-prev=…" at bounding box center [311, 147] width 305 height 181
type textarea "touchStartPreventDefault: false,"
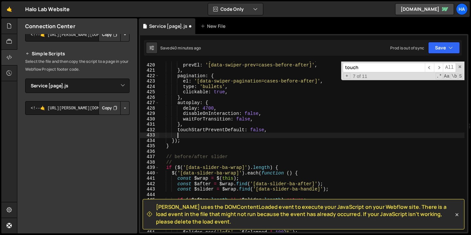
scroll to position [0, 1]
paste textarea "allowTouchMove: true,"
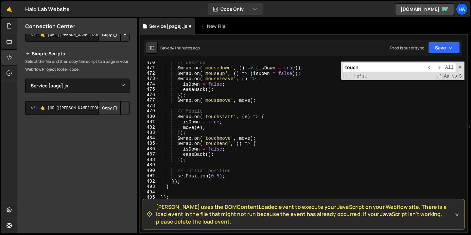
scroll to position [2533, 0]
click at [230, 122] on div "// Desktop $wrap . on ( 'mousedown' , ( ) => ( isDown = true )) ; $wrap . on ( …" at bounding box center [311, 150] width 305 height 181
type textarea "isDown = true;"
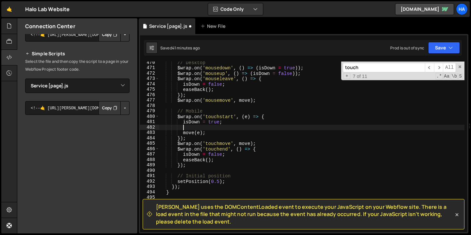
scroll to position [0, 1]
paste textarea "swiper.allowTouchMove = false;"
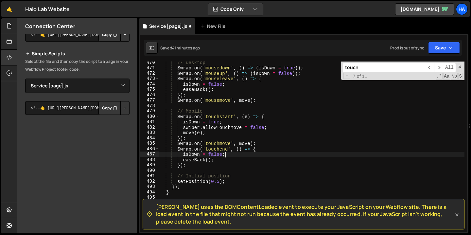
click at [232, 155] on div "// Desktop $wrap . on ( 'mousedown' , ( ) => ( isDown = true )) ; $wrap . on ( …" at bounding box center [311, 150] width 305 height 181
type textarea "isDown = false;"
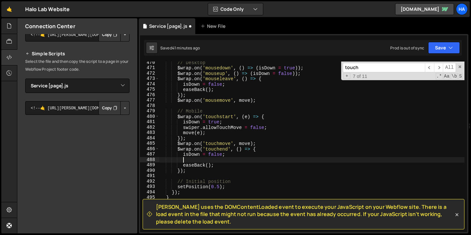
paste textarea "swiper.allowTouchMove = true;"
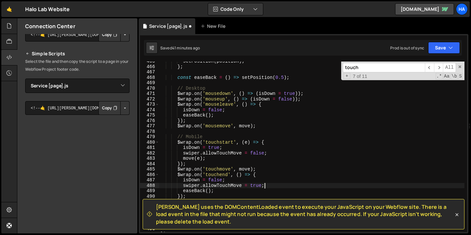
scroll to position [2505, 0]
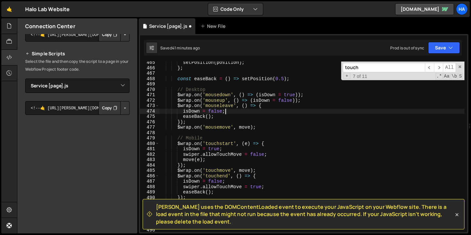
click at [233, 110] on div "setPosition ( position ) ; } ; const easeBack = ( ) => setPosition ( 0.5 ) ; //…" at bounding box center [311, 150] width 305 height 181
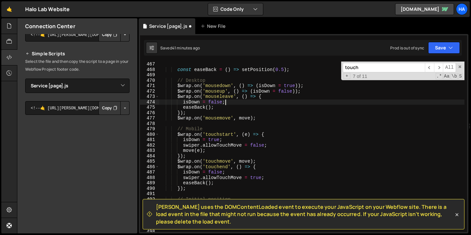
scroll to position [2518, 0]
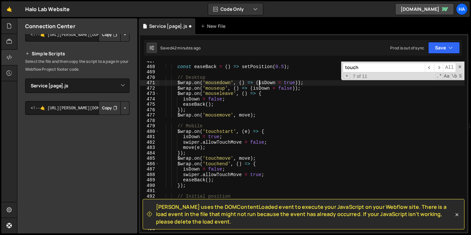
click at [259, 82] on div "const easeBack = ( ) => setPosition ( 0.5 ) ; // Desktop $wrap . on ( 'mousedow…" at bounding box center [311, 149] width 305 height 181
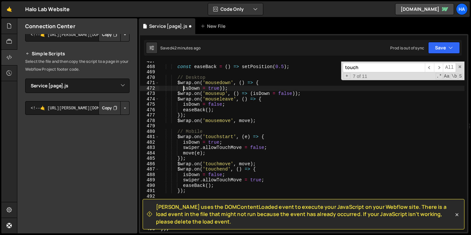
click at [222, 89] on div "const easeBack = ( ) => setPosition ( 0.5 ) ; // Desktop $wrap . on ( 'mousedow…" at bounding box center [311, 149] width 305 height 181
type textarea "isDown = true});"
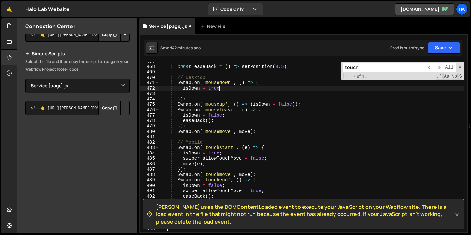
click at [228, 87] on div "const easeBack = ( ) => setPosition ( 0.5 ) ; // Desktop $wrap . on ( 'mousedow…" at bounding box center [311, 149] width 305 height 181
type textarea "isDown = true;"
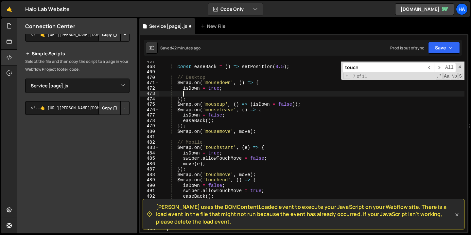
paste textarea "swiper.allowTouchMove = false;"
click at [228, 87] on div "const easeBack = ( ) => setPosition ( 0.5 ) ; // Desktop $wrap . on ( 'mousedow…" at bounding box center [311, 149] width 305 height 181
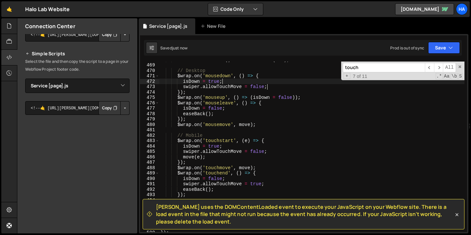
scroll to position [2524, 0]
type textarea "isDown = false;"
click at [237, 109] on div "const easeBack = ( ) => setPosition ( 0.5 ) ; // Desktop $wrap . on ( 'mousedow…" at bounding box center [311, 147] width 305 height 181
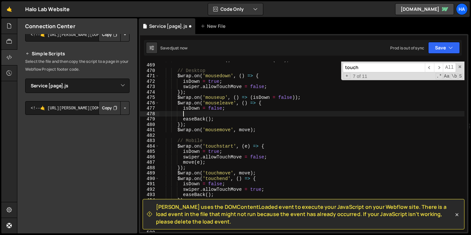
paste textarea "swiper.allowTouchMove = true;"
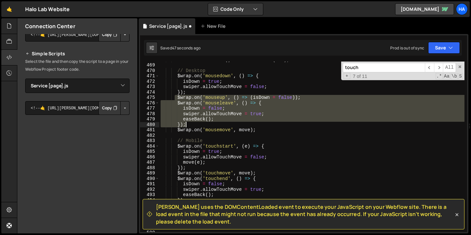
drag, startPoint x: 176, startPoint y: 97, endPoint x: 191, endPoint y: 125, distance: 31.9
click at [191, 125] on div "const easeBack = ( ) => setPosition ( 0.5 ) ; // Desktop $wrap . on ( 'mousedow…" at bounding box center [311, 147] width 305 height 181
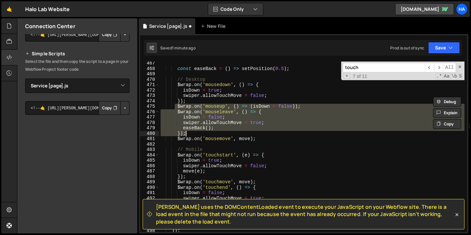
scroll to position [2515, 0]
click at [251, 128] on div "const easeBack = ( ) => setPosition ( 0.5 ) ; // Desktop $wrap . on ( 'mousedow…" at bounding box center [311, 146] width 305 height 170
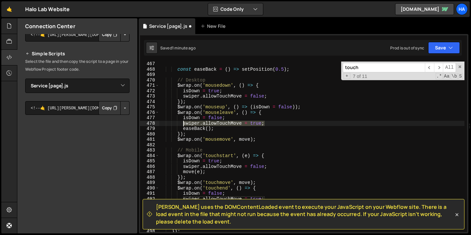
drag, startPoint x: 268, startPoint y: 123, endPoint x: 183, endPoint y: 123, distance: 85.0
click at [183, 123] on div "const easeBack = ( ) => setPosition ( 0.5 ) ; // Desktop $wrap . on ( 'mousedow…" at bounding box center [311, 151] width 305 height 181
type textarea "swiper.allowTouchMove = true;"
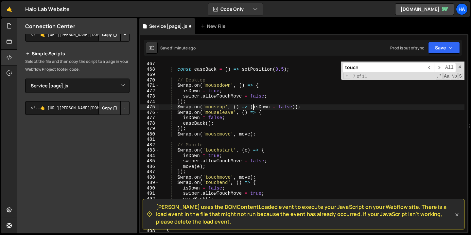
click at [252, 106] on div "const easeBack = ( ) => setPosition ( 0.5 ) ; // Desktop $wrap . on ( 'mousedow…" at bounding box center [311, 151] width 305 height 181
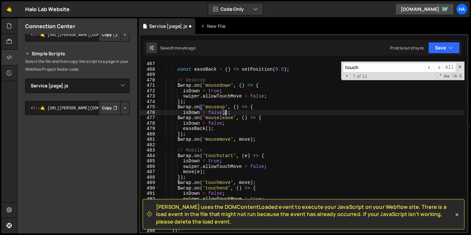
click at [225, 113] on div "const easeBack = ( ) => setPosition ( 0.5 ) ; // Desktop $wrap . on ( 'mousedow…" at bounding box center [311, 151] width 305 height 181
type textarea "isDown = false});"
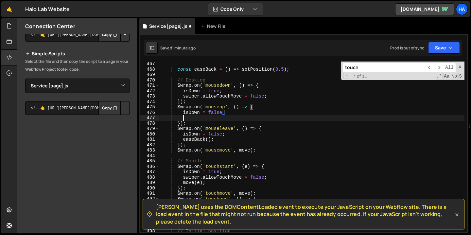
scroll to position [0, 1]
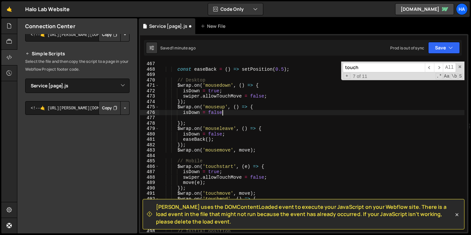
click at [231, 112] on div "const easeBack = ( ) => setPosition ( 0.5 ) ; // Desktop $wrap . on ( 'mousedow…" at bounding box center [311, 151] width 305 height 181
type textarea "isDown = false;"
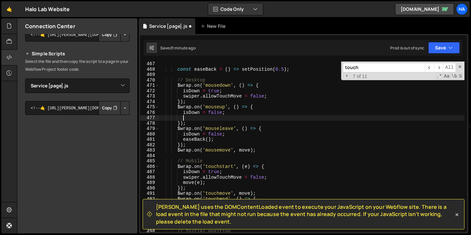
paste textarea "swiper.allowTouchMove = true;"
click at [445, 48] on button "Save" at bounding box center [444, 48] width 32 height 12
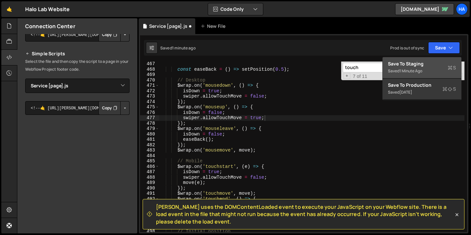
click at [430, 62] on div "Save to Staging S" at bounding box center [422, 64] width 68 height 7
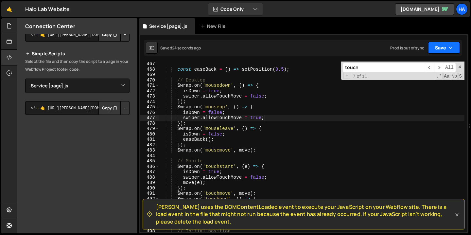
click at [446, 53] on button "Save" at bounding box center [444, 48] width 32 height 12
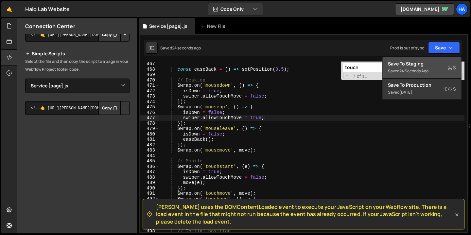
click at [424, 65] on div "Save to Staging S" at bounding box center [422, 64] width 68 height 7
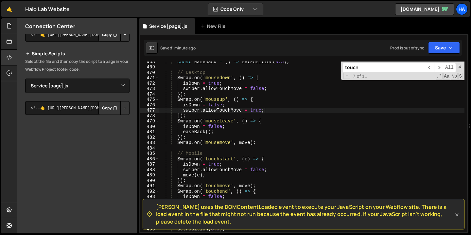
scroll to position [2523, 0]
click at [273, 108] on div "const easeBack = ( ) => setPosition ( 0.5 ) ; // Desktop $wrap . on ( 'mousedow…" at bounding box center [311, 148] width 305 height 181
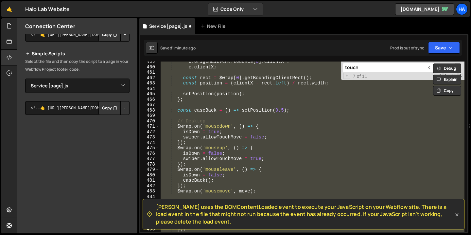
scroll to position [2481, 0]
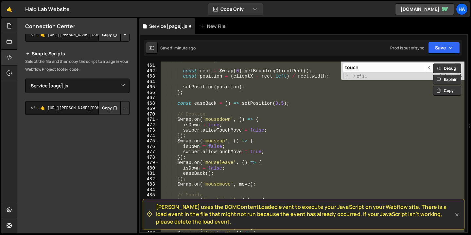
click at [273, 133] on div "e . clientX ; const rect = $wrap [ 0 ] . getBoundingClientRect ( ) ; const posi…" at bounding box center [311, 146] width 305 height 170
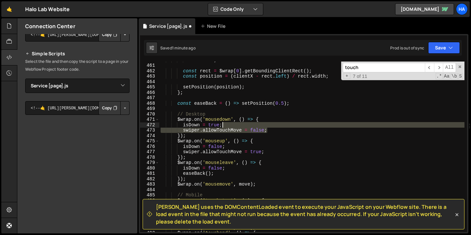
drag, startPoint x: 271, startPoint y: 130, endPoint x: 270, endPoint y: 126, distance: 4.3
click at [270, 126] on div "e . clientX ; const rect = $wrap [ 0 ] . getBoundingClientRect ( ) ; const posi…" at bounding box center [311, 147] width 305 height 181
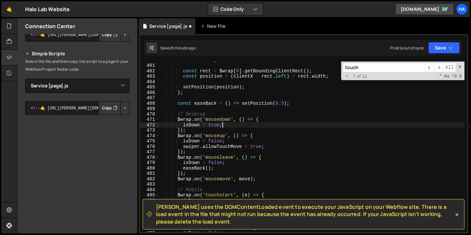
click at [181, 131] on div "e . clientX ; const rect = $wrap [ 0 ] . getBoundingClientRect ( ) ; const posi…" at bounding box center [311, 147] width 305 height 181
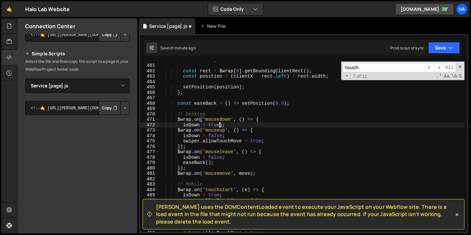
scroll to position [0, 4]
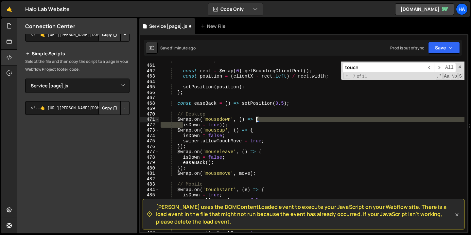
drag, startPoint x: 184, startPoint y: 125, endPoint x: 257, endPoint y: 119, distance: 73.2
click at [257, 119] on div "e . clientX ; const rect = $wrap [ 0 ] . getBoundingClientRect ( ) ; const posi…" at bounding box center [311, 147] width 305 height 181
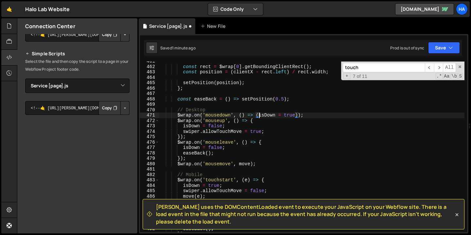
scroll to position [2492, 0]
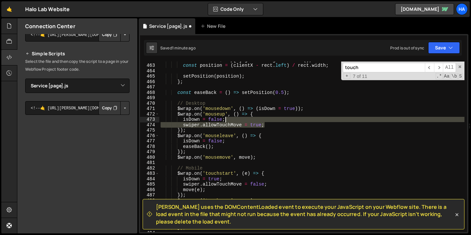
drag, startPoint x: 267, startPoint y: 124, endPoint x: 267, endPoint y: 120, distance: 4.3
click at [267, 120] on div "const rect = $wrap [ 0 ] . getBoundingClientRect ( ) ; const position = ( clien…" at bounding box center [311, 147] width 305 height 181
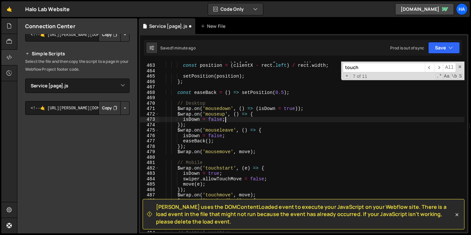
scroll to position [0, 4]
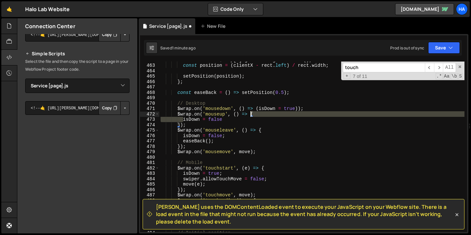
drag, startPoint x: 183, startPoint y: 120, endPoint x: 250, endPoint y: 114, distance: 67.3
click at [250, 114] on div "const rect = $wrap [ 0 ] . getBoundingClientRect ( ) ; const position = ( clien…" at bounding box center [311, 147] width 305 height 181
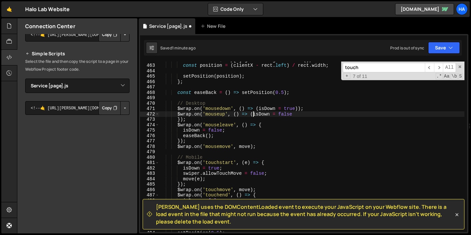
scroll to position [0, 6]
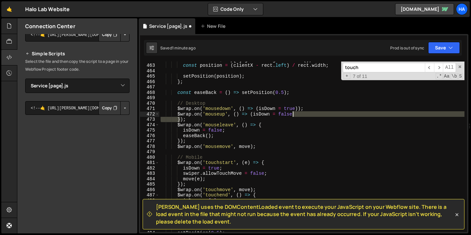
drag, startPoint x: 180, startPoint y: 119, endPoint x: 299, endPoint y: 113, distance: 119.8
click at [299, 113] on div "const rect = $wrap [ 0 ] . getBoundingClientRect ( ) ; const position = ( clien…" at bounding box center [311, 147] width 305 height 181
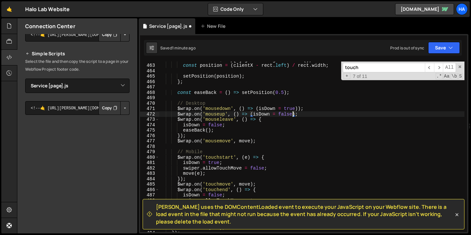
scroll to position [0, 9]
type textarea "$wrap.on('mouseup', () => (isDown = false));"
click at [454, 45] on button "Save" at bounding box center [444, 48] width 32 height 12
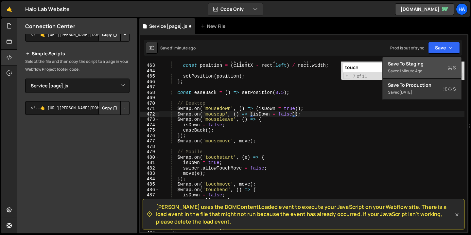
click at [422, 68] on div "1 minute ago" at bounding box center [410, 71] width 23 height 6
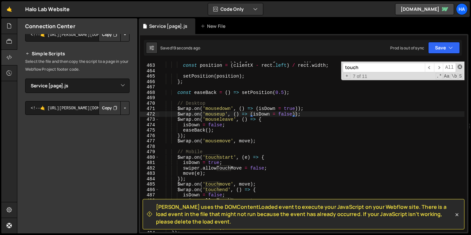
click at [460, 67] on span at bounding box center [460, 66] width 5 height 5
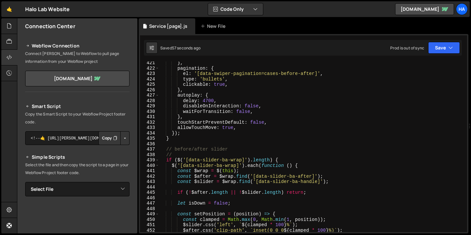
scroll to position [2267, 0]
click at [176, 129] on div "} , pagination : { el : '[data-swiper-pagination=cases-before-after]' , type : …" at bounding box center [311, 151] width 305 height 181
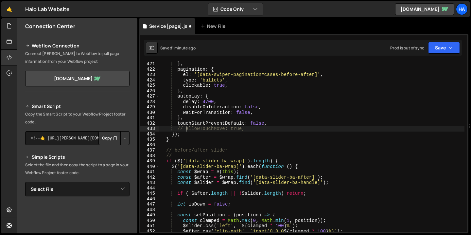
scroll to position [0, 2]
click at [441, 49] on button "Save" at bounding box center [444, 48] width 32 height 12
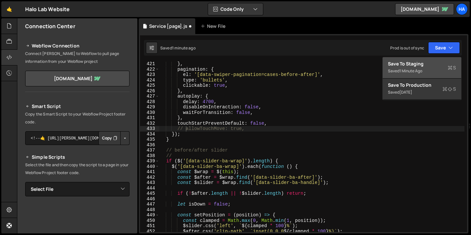
click at [429, 67] on div "Save to Staging S" at bounding box center [422, 64] width 68 height 7
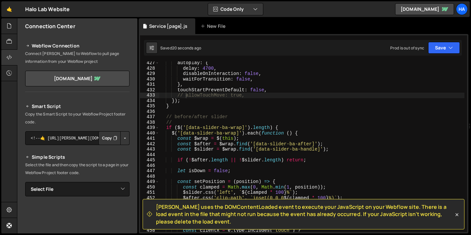
scroll to position [2303, 0]
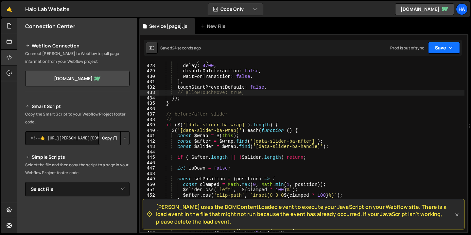
click at [454, 51] on button "Save" at bounding box center [444, 48] width 32 height 12
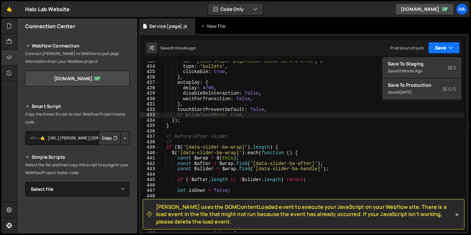
scroll to position [2279, 0]
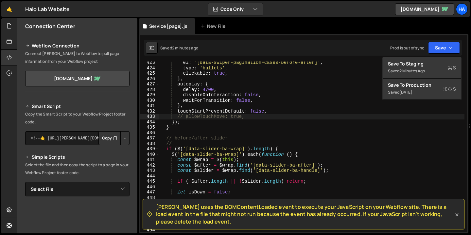
click at [183, 117] on div "el : '[data-swiper-pagination=cases-before-after]' , type : 'bullets' , clickab…" at bounding box center [311, 150] width 305 height 181
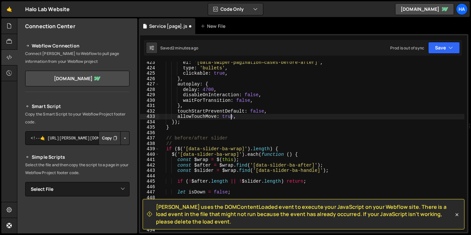
click at [231, 116] on div "el : '[data-swiper-pagination=cases-before-after]' , type : 'bullets' , clickab…" at bounding box center [311, 150] width 305 height 181
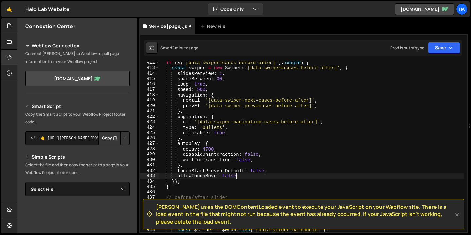
scroll to position [2212, 0]
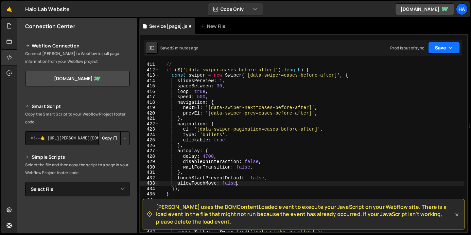
type textarea "allowTouchMove: false,"
click at [439, 51] on button "Save" at bounding box center [444, 48] width 32 height 12
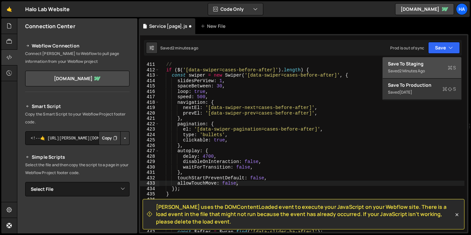
click at [424, 62] on div "Save to Staging S" at bounding box center [422, 64] width 68 height 7
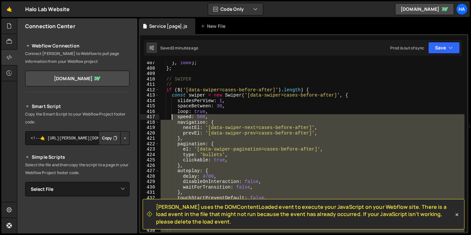
scroll to position [2191, 0]
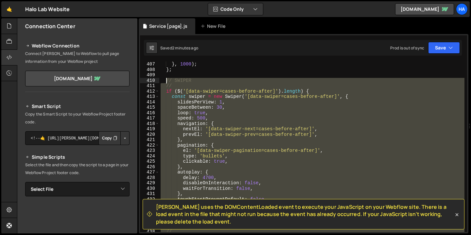
drag, startPoint x: 174, startPoint y: 134, endPoint x: 166, endPoint y: 81, distance: 53.6
click at [166, 81] on div "} , 1000 ) ; } ; // SWIPER // if ( $ ( '[data-swiper=cases-before-after]' ) . l…" at bounding box center [311, 151] width 305 height 181
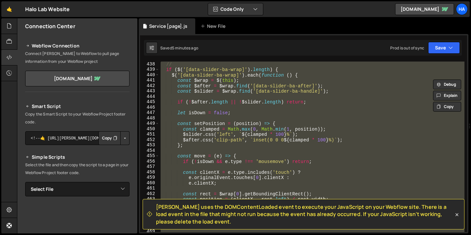
scroll to position [2361, 0]
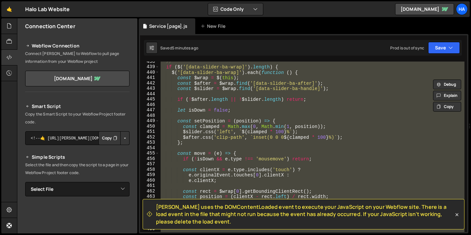
click at [223, 120] on div "// if ( $ ( '[data-slider-ba-wrap]' ) . length ) { $ ( '[data-slider-ba-wrap]' …" at bounding box center [311, 149] width 305 height 181
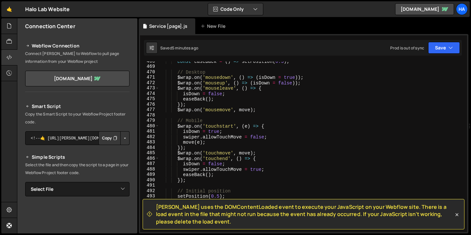
scroll to position [2523, 0]
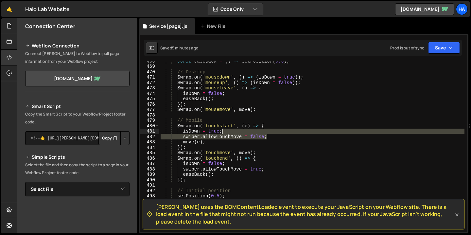
drag, startPoint x: 275, startPoint y: 137, endPoint x: 277, endPoint y: 131, distance: 5.8
click at [277, 131] on div "const easeBack = ( ) => setPosition ( 0.5 ) ; // Desktop $wrap . on ( 'mousedow…" at bounding box center [311, 148] width 305 height 181
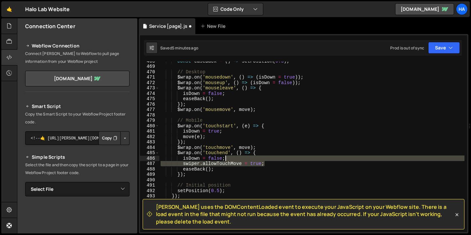
drag, startPoint x: 271, startPoint y: 164, endPoint x: 272, endPoint y: 159, distance: 5.6
click at [272, 159] on div "const easeBack = ( ) => setPosition ( 0.5 ) ; // Desktop $wrap . on ( 'mousedow…" at bounding box center [311, 148] width 305 height 181
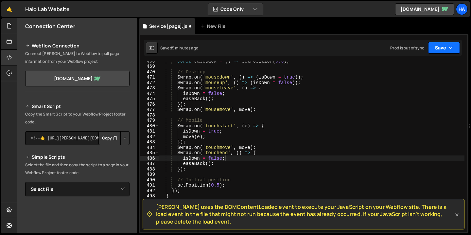
click at [442, 47] on button "Save" at bounding box center [444, 48] width 32 height 12
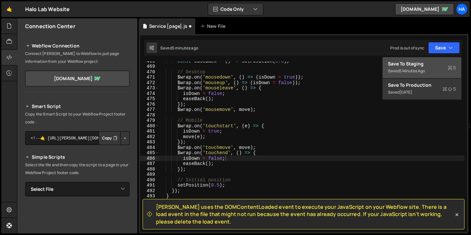
click at [422, 67] on div "Saved 5 minutes ago" at bounding box center [422, 71] width 68 height 8
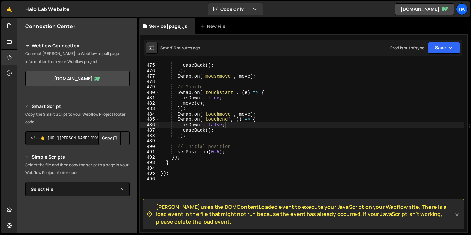
scroll to position [2559, 0]
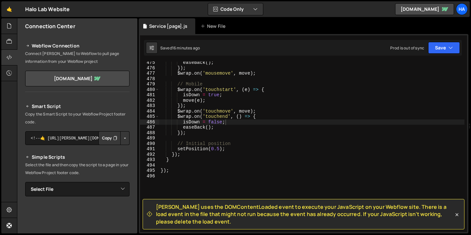
click at [178, 148] on div "easeBack ( ) ; }) ; $wrap . on ( 'mousemove' , move ) ; // Mobile $wrap . on ( …" at bounding box center [311, 150] width 305 height 181
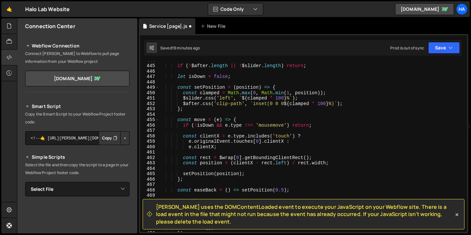
scroll to position [2394, 0]
click at [458, 215] on icon at bounding box center [457, 214] width 7 height 7
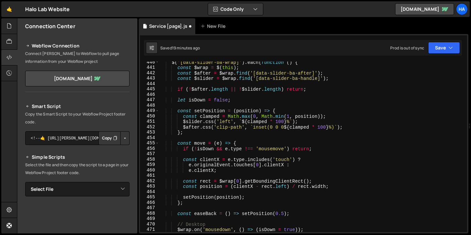
scroll to position [2370, 0]
click at [453, 48] on button "Save" at bounding box center [444, 48] width 32 height 12
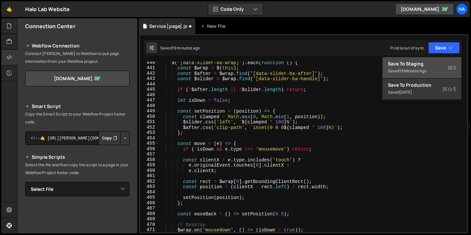
click at [426, 69] on div "19 minutes ago" at bounding box center [412, 71] width 27 height 6
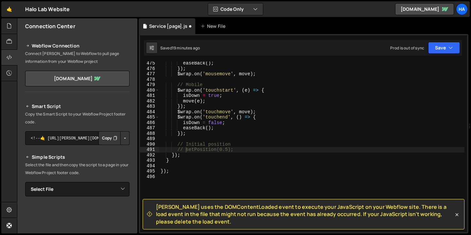
scroll to position [2559, 0]
click at [185, 151] on div "easeBack ( ) ; }) ; $wrap . on ( 'mousemove' , move ) ; // Mobile $wrap . on ( …" at bounding box center [311, 151] width 305 height 181
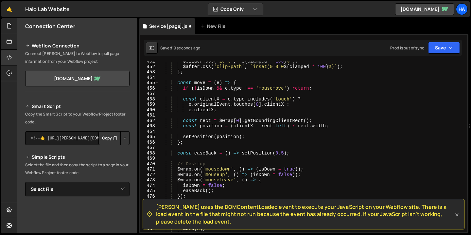
scroll to position [2430, 0]
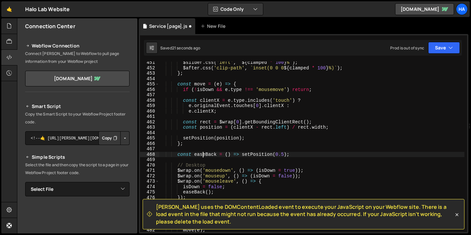
click at [204, 154] on div "$slider . css ( 'left' , ` ${ clamped * 100 } % ` ) ; $after . css ( 'clip-path…" at bounding box center [311, 150] width 305 height 181
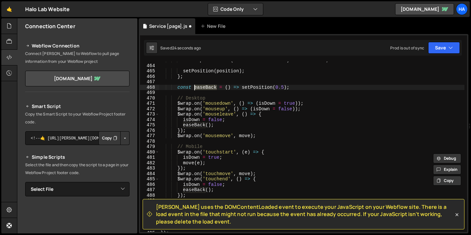
scroll to position [2502, 0]
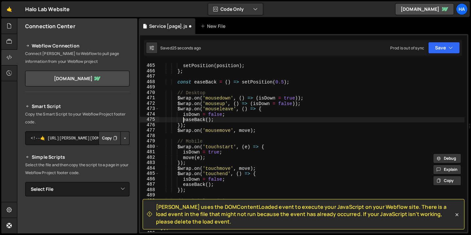
click at [182, 120] on div "setPosition ( position ) ; } ; const easeBack = ( ) => setPosition ( 0.5 ) ; //…" at bounding box center [311, 148] width 305 height 181
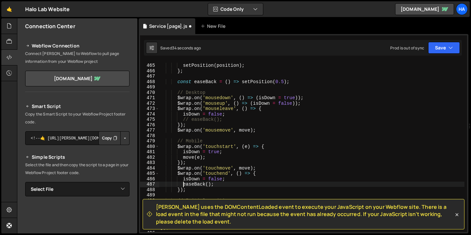
click at [183, 185] on div "setPosition ( position ) ; } ; const easeBack = ( ) => setPosition ( 0.5 ) ; //…" at bounding box center [311, 147] width 305 height 181
type textarea "// easeBack();"
click at [450, 49] on icon "button" at bounding box center [450, 47] width 5 height 7
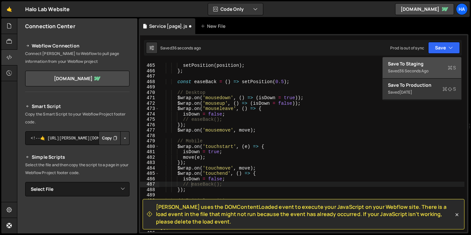
click at [421, 72] on div "36 seconds ago" at bounding box center [413, 71] width 29 height 6
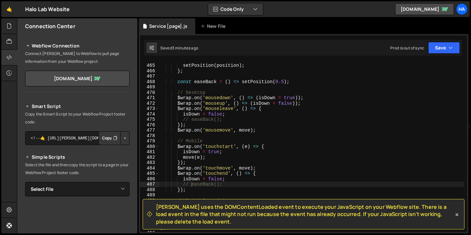
scroll to position [0, 0]
click at [263, 76] on div "setPosition ( position ) ; } ; const easeBack = ( ) => setPosition ( 0.5 ) ; //…" at bounding box center [311, 147] width 305 height 181
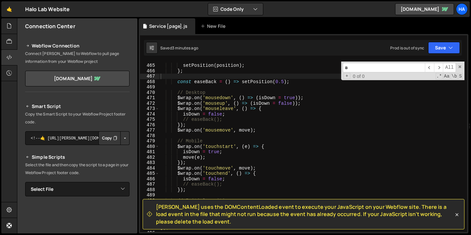
scroll to position [2003, 0]
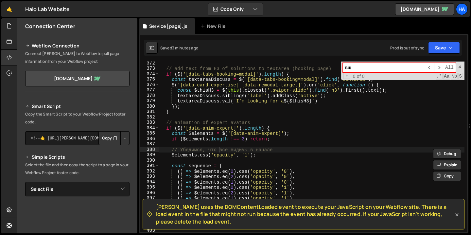
type input "в"
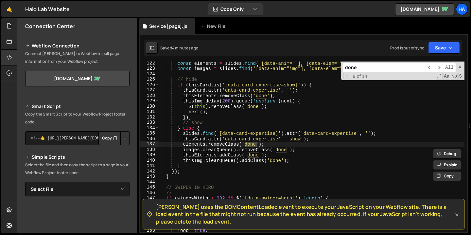
scroll to position [654, 0]
type input "done"
click at [457, 215] on icon at bounding box center [457, 214] width 7 height 7
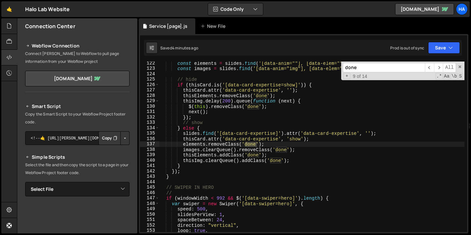
click at [380, 66] on input "done" at bounding box center [384, 67] width 82 height 9
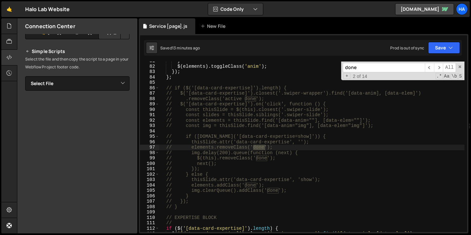
scroll to position [435, 0]
